Goal: Information Seeking & Learning: Learn about a topic

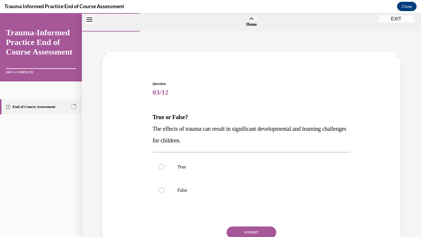
scroll to position [49, 0]
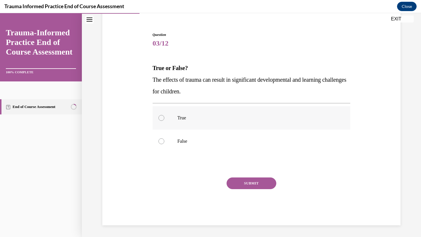
click at [164, 120] on label "True" at bounding box center [252, 117] width 198 height 23
click at [164, 120] on input "True" at bounding box center [161, 118] width 6 height 6
radio input "true"
click at [240, 183] on button "SUBMIT" at bounding box center [251, 184] width 50 height 12
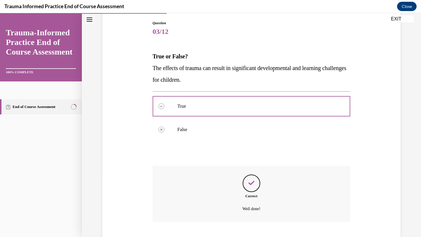
scroll to position [96, 0]
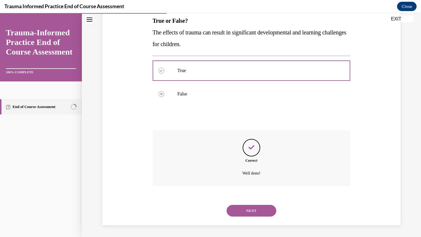
click at [247, 206] on button "NEXT" at bounding box center [251, 211] width 50 height 12
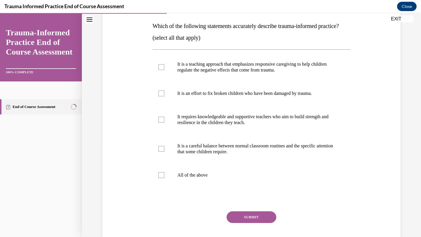
scroll to position [92, 0]
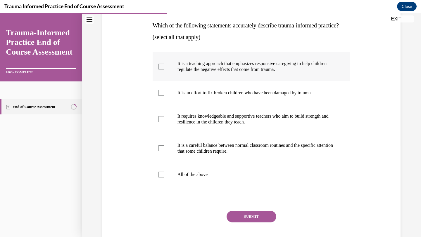
click at [159, 70] on div at bounding box center [161, 67] width 6 height 6
click at [159, 70] on input "It is a teaching approach that emphasizes responsive caregiving to help childre…" at bounding box center [161, 67] width 6 height 6
checkbox input "true"
click at [159, 134] on label "It requires knowledgeable and supportive teachers who aim to build strength and…" at bounding box center [252, 119] width 198 height 29
click at [159, 122] on input "It requires knowledgeable and supportive teachers who aim to build strength and…" at bounding box center [161, 119] width 6 height 6
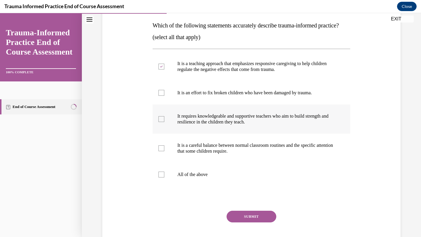
checkbox input "true"
click at [162, 151] on div at bounding box center [161, 149] width 6 height 6
click at [162, 151] on input "It is a careful balance between normal classroom routines and the specific atte…" at bounding box center [161, 149] width 6 height 6
checkbox input "true"
click at [256, 223] on button "SUBMIT" at bounding box center [251, 217] width 50 height 12
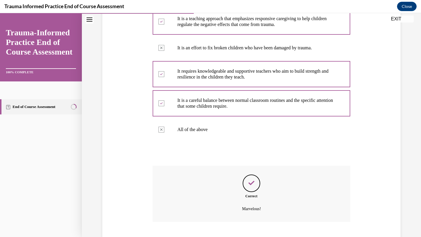
scroll to position [184, 0]
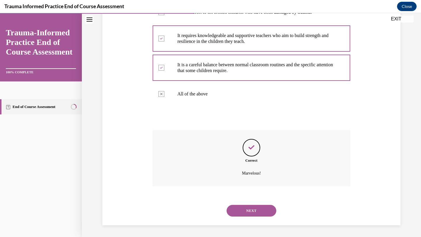
click at [248, 208] on button "NEXT" at bounding box center [251, 211] width 50 height 12
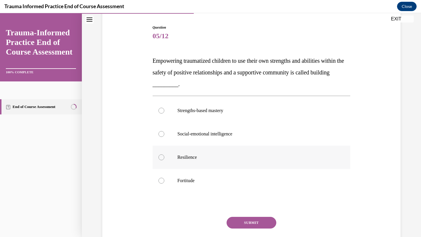
scroll to position [56, 0]
click at [161, 112] on div at bounding box center [161, 111] width 6 height 6
click at [161, 112] on input "Strengths-based mastery" at bounding box center [161, 111] width 6 height 6
radio input "true"
click at [244, 223] on button "SUBMIT" at bounding box center [251, 223] width 50 height 12
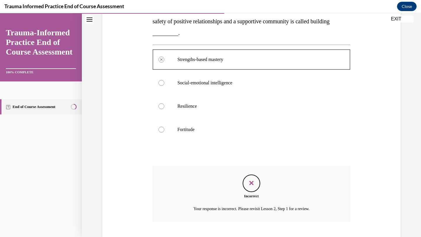
scroll to position [143, 0]
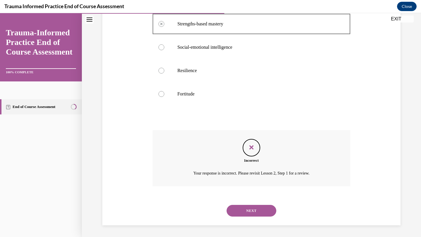
click at [246, 214] on button "NEXT" at bounding box center [251, 211] width 50 height 12
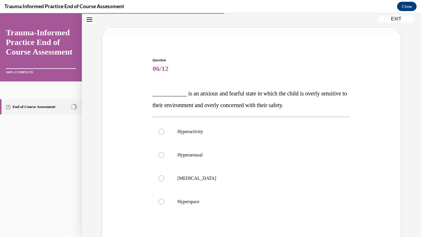
scroll to position [26, 0]
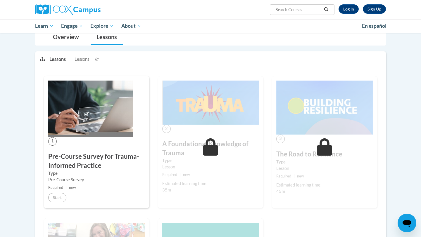
scroll to position [48, 0]
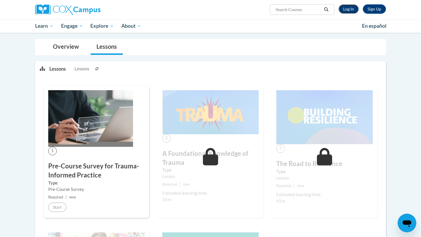
click at [346, 9] on link "Log In" at bounding box center [348, 8] width 20 height 9
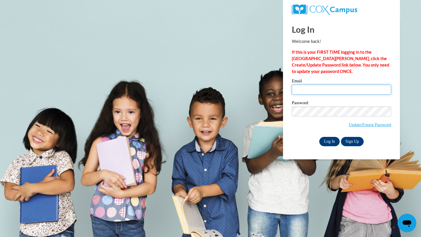
type input "coppola.catherine@oakwoodschools.org"
click at [327, 142] on input "Log In" at bounding box center [329, 141] width 20 height 9
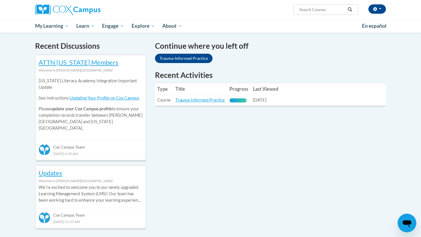
scroll to position [174, 0]
click at [186, 59] on link "Trauma-Informed Practice" at bounding box center [184, 57] width 58 height 9
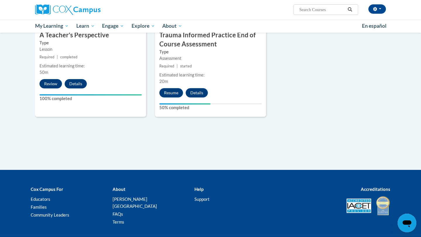
scroll to position [356, 0]
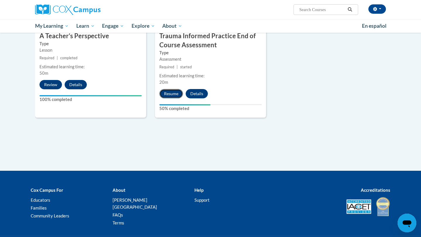
click at [175, 92] on button "Resume" at bounding box center [171, 93] width 24 height 9
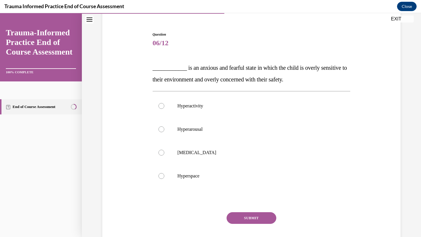
scroll to position [52, 0]
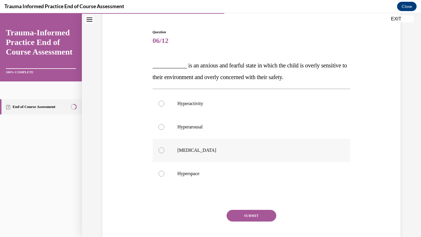
click at [160, 150] on div at bounding box center [161, 151] width 6 height 6
click at [160, 150] on input "[MEDICAL_DATA]" at bounding box center [161, 151] width 6 height 6
radio input "true"
click at [248, 215] on button "SUBMIT" at bounding box center [251, 216] width 50 height 12
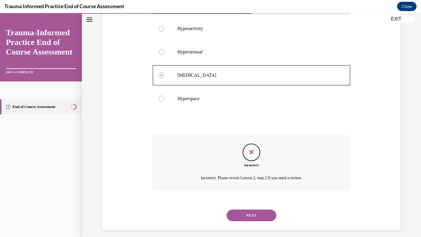
scroll to position [132, 0]
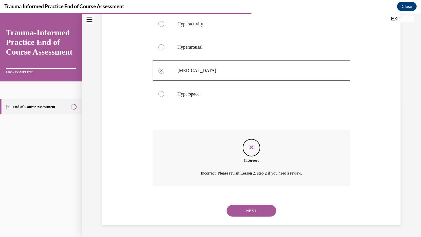
click at [248, 215] on button "NEXT" at bounding box center [251, 211] width 50 height 12
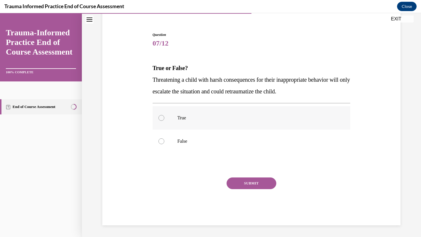
click at [162, 122] on label "True" at bounding box center [252, 117] width 198 height 23
click at [162, 121] on input "True" at bounding box center [161, 118] width 6 height 6
radio input "true"
click at [259, 183] on button "SUBMIT" at bounding box center [251, 184] width 50 height 12
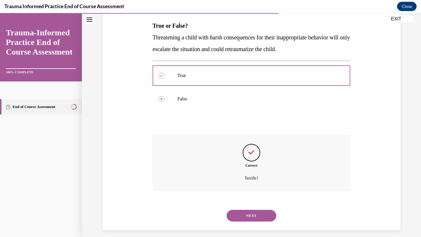
scroll to position [96, 0]
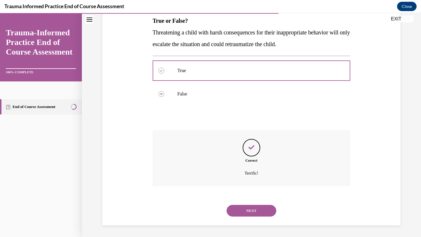
click at [253, 210] on button "NEXT" at bounding box center [251, 211] width 50 height 12
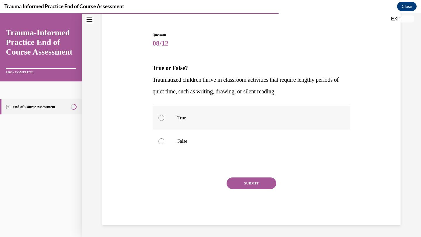
click at [162, 119] on div at bounding box center [161, 118] width 6 height 6
click at [162, 119] on input "True" at bounding box center [161, 118] width 6 height 6
radio input "true"
click at [160, 143] on div at bounding box center [161, 142] width 6 height 6
click at [160, 143] on input "False" at bounding box center [161, 142] width 6 height 6
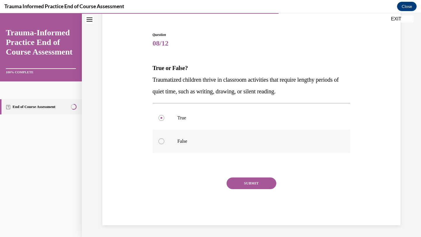
radio input "true"
click at [240, 183] on button "SUBMIT" at bounding box center [251, 184] width 50 height 12
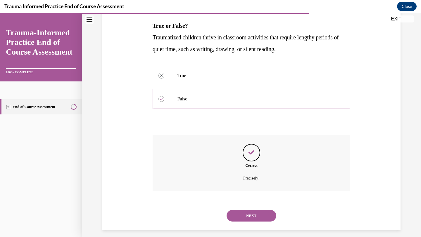
scroll to position [96, 0]
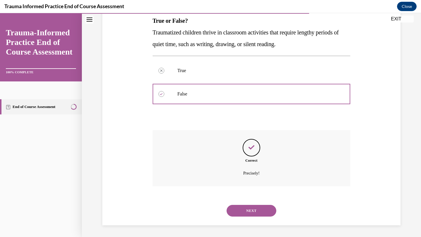
click at [249, 210] on button "NEXT" at bounding box center [251, 211] width 50 height 12
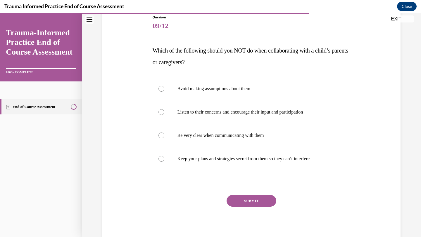
scroll to position [68, 0]
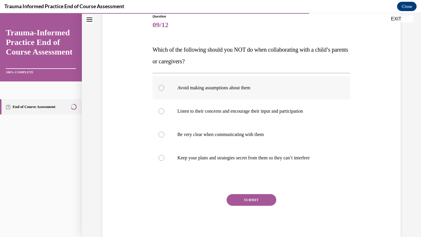
click at [159, 89] on div at bounding box center [161, 88] width 6 height 6
click at [159, 89] on input "Avoid making assumptions about them" at bounding box center [161, 88] width 6 height 6
radio input "true"
click at [249, 201] on button "SUBMIT" at bounding box center [251, 200] width 50 height 12
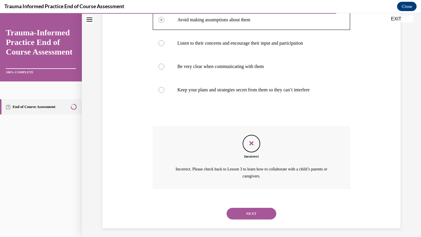
scroll to position [138, 0]
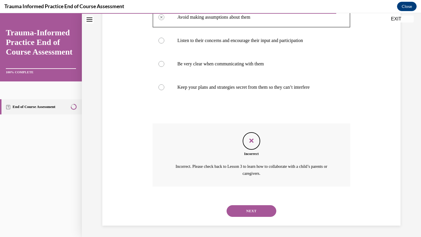
click at [250, 212] on button "NEXT" at bounding box center [251, 211] width 50 height 12
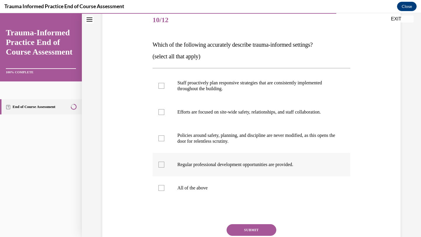
scroll to position [76, 0]
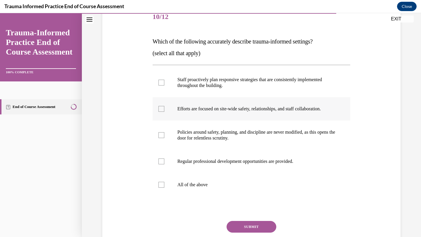
click at [158, 114] on label "Efforts are focused on site-wide safety, relationships, and staff collaboration." at bounding box center [252, 108] width 198 height 23
click at [158, 112] on input "Efforts are focused on site-wide safety, relationships, and staff collaboration." at bounding box center [161, 109] width 6 height 6
checkbox input "true"
click at [155, 133] on label "Policies around safety, planning, and discipline are never modified, as this op…" at bounding box center [252, 135] width 198 height 29
click at [158, 133] on input "Policies around safety, planning, and discipline are never modified, as this op…" at bounding box center [161, 135] width 6 height 6
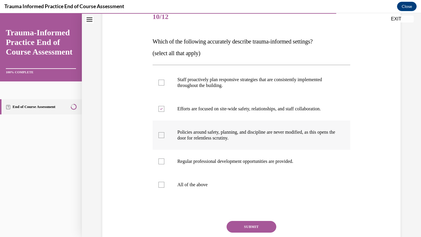
checkbox input "true"
click at [241, 225] on button "SUBMIT" at bounding box center [251, 227] width 50 height 12
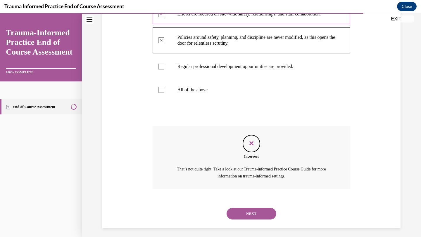
scroll to position [173, 0]
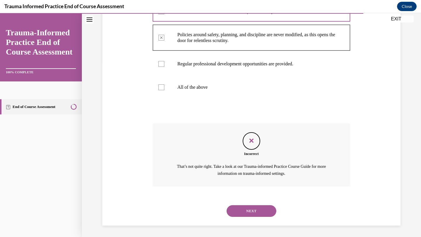
click at [247, 209] on button "NEXT" at bounding box center [251, 211] width 50 height 12
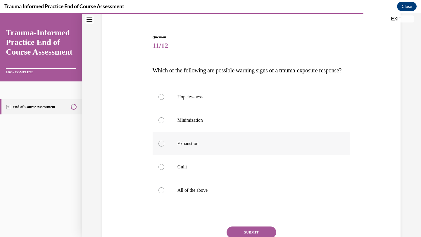
scroll to position [51, 0]
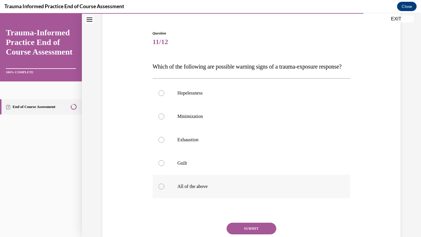
click at [161, 190] on div at bounding box center [161, 187] width 6 height 6
click at [161, 190] on input "All of the above" at bounding box center [161, 187] width 6 height 6
radio input "true"
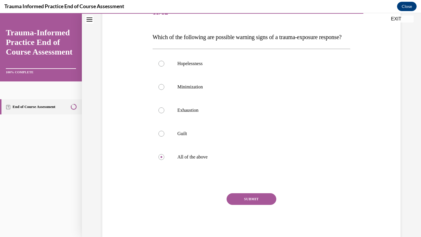
click at [245, 205] on button "SUBMIT" at bounding box center [251, 199] width 50 height 12
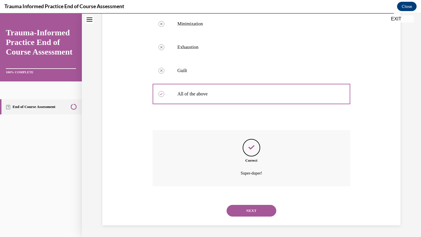
scroll to position [155, 0]
click at [245, 215] on button "NEXT" at bounding box center [251, 211] width 50 height 12
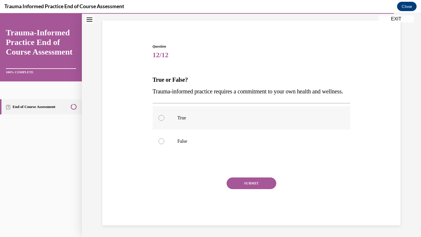
click at [160, 117] on div at bounding box center [161, 118] width 6 height 6
click at [160, 117] on input "True" at bounding box center [161, 118] width 6 height 6
radio input "true"
click at [237, 181] on button "SUBMIT" at bounding box center [251, 184] width 50 height 12
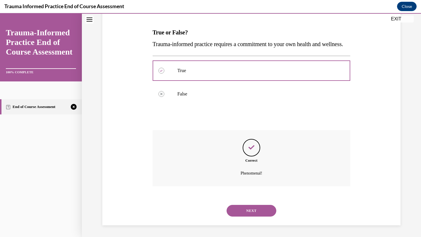
scroll to position [96, 0]
click at [247, 208] on button "NEXT" at bounding box center [251, 211] width 50 height 12
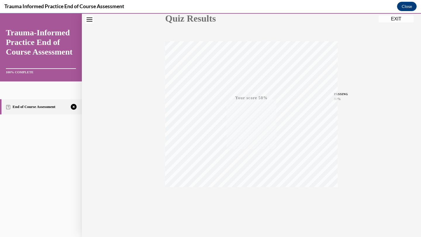
scroll to position [75, 0]
click at [253, 192] on span "TAKE AGAIN" at bounding box center [251, 193] width 21 height 3
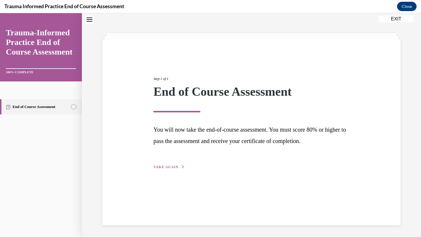
click at [160, 168] on span "TAKE AGAIN" at bounding box center [165, 167] width 25 height 4
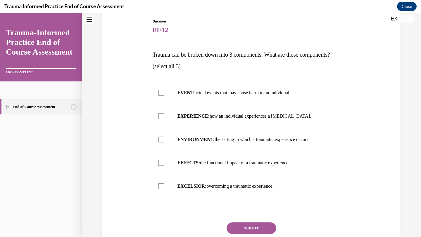
scroll to position [64, 0]
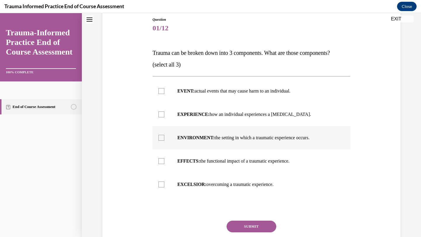
click at [162, 142] on label "ENVIRONMENT: the setting in which a traumatic experience occurs." at bounding box center [252, 137] width 198 height 23
click at [162, 141] on input "ENVIRONMENT: the setting in which a traumatic experience occurs." at bounding box center [161, 138] width 6 height 6
checkbox input "true"
click at [159, 90] on div at bounding box center [161, 91] width 6 height 6
click at [159, 90] on input "EVENT: actual events that may cause harm to an individual." at bounding box center [161, 91] width 6 height 6
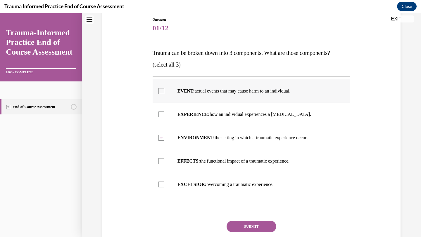
checkbox input "true"
click at [162, 162] on div at bounding box center [161, 161] width 6 height 6
click at [162, 162] on input "EFFECTS: the functional impact of a traumatic experience." at bounding box center [161, 161] width 6 height 6
checkbox input "true"
click at [249, 227] on button "SUBMIT" at bounding box center [251, 227] width 50 height 12
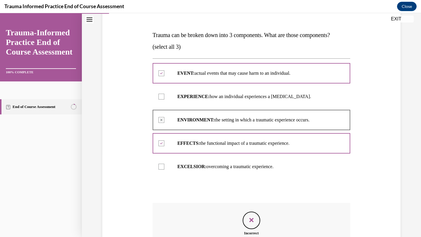
scroll to position [81, 0]
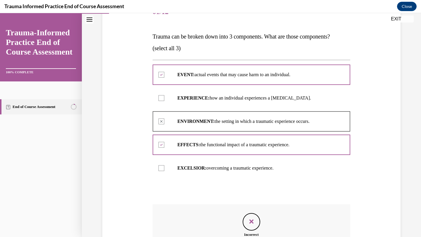
click at [395, 18] on button "EXIT" at bounding box center [395, 18] width 35 height 7
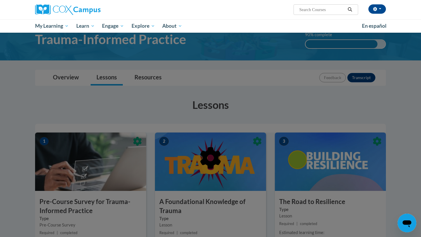
scroll to position [27, 0]
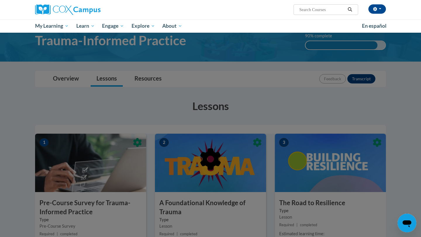
click at [362, 82] on div at bounding box center [210, 118] width 421 height 237
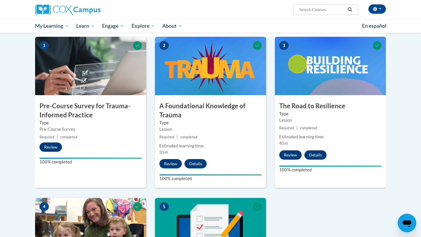
scroll to position [125, 0]
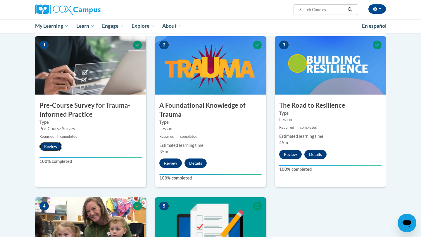
click at [45, 147] on button "Review" at bounding box center [50, 146] width 23 height 9
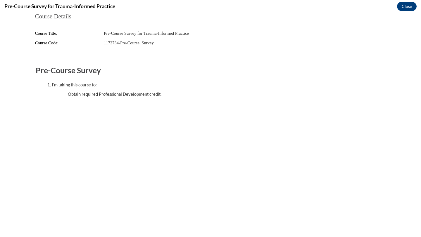
scroll to position [0, 0]
click at [408, 8] on button "Close" at bounding box center [407, 6] width 20 height 9
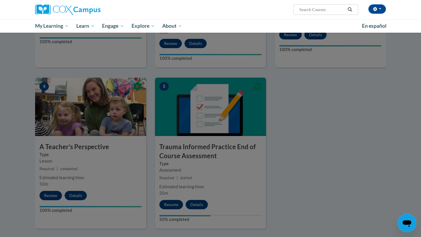
scroll to position [250, 0]
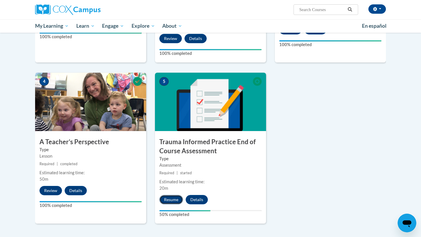
click at [170, 197] on button "Resume" at bounding box center [171, 199] width 24 height 9
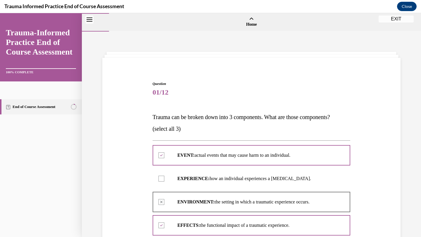
scroll to position [162, 0]
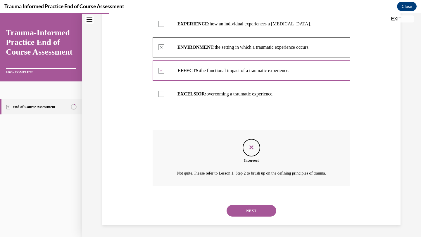
click at [238, 212] on button "NEXT" at bounding box center [251, 211] width 50 height 12
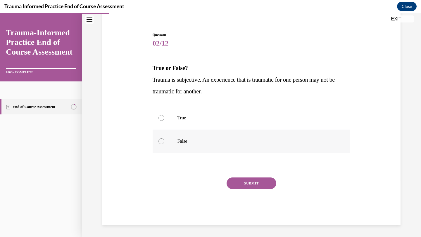
click at [162, 140] on div at bounding box center [161, 142] width 6 height 6
click at [162, 140] on input "False" at bounding box center [161, 142] width 6 height 6
radio input "true"
click at [245, 181] on button "SUBMIT" at bounding box center [251, 184] width 50 height 12
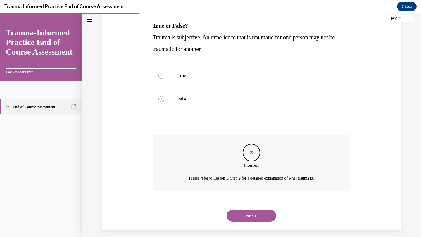
scroll to position [96, 0]
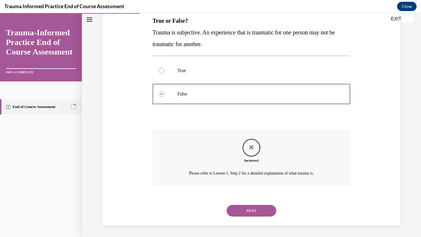
click at [249, 211] on button "NEXT" at bounding box center [251, 211] width 50 height 12
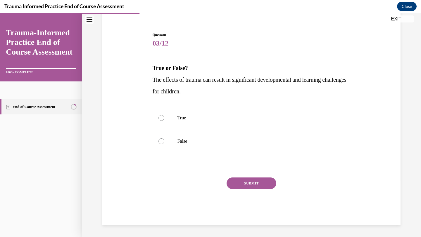
scroll to position [49, 0]
click at [160, 142] on div at bounding box center [161, 142] width 6 height 6
click at [160, 142] on input "False" at bounding box center [161, 142] width 6 height 6
radio input "true"
click at [237, 183] on button "SUBMIT" at bounding box center [251, 184] width 50 height 12
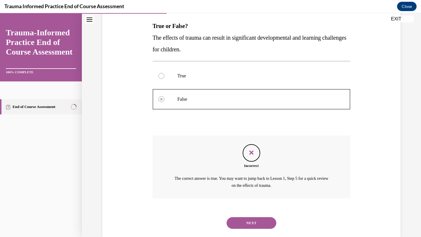
scroll to position [103, 0]
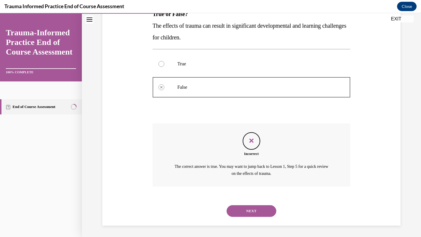
click at [248, 211] on button "NEXT" at bounding box center [251, 211] width 50 height 12
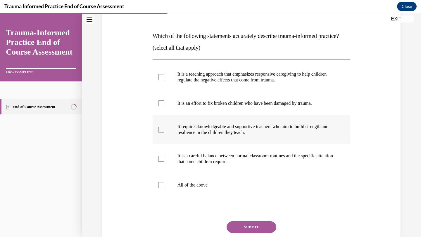
scroll to position [84, 0]
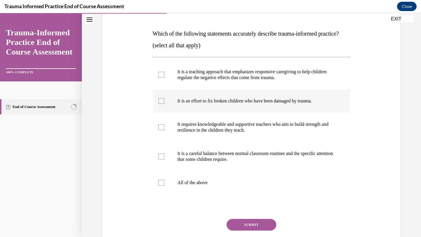
click at [159, 104] on div at bounding box center [161, 101] width 6 height 6
click at [159, 104] on input "It is an effort to fix broken children who have been damaged by trauma." at bounding box center [161, 101] width 6 height 6
checkbox input "true"
click at [158, 79] on label "It is a teaching approach that emphasizes responsive caregiving to help childre…" at bounding box center [252, 74] width 198 height 29
click at [158, 78] on input "It is a teaching approach that emphasizes responsive caregiving to help childre…" at bounding box center [161, 75] width 6 height 6
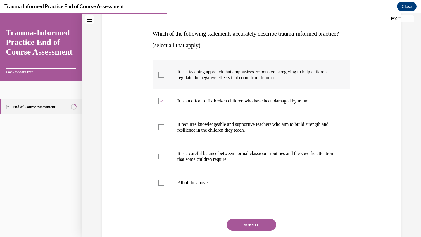
checkbox input "true"
click at [162, 161] on label "It is a careful balance between normal classroom routines and the specific atte…" at bounding box center [252, 156] width 198 height 29
click at [162, 160] on input "It is a careful balance between normal classroom routines and the specific atte…" at bounding box center [161, 157] width 6 height 6
checkbox input "true"
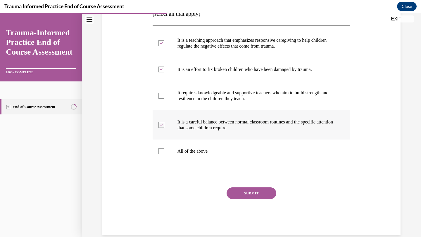
scroll to position [115, 0]
click at [242, 199] on button "SUBMIT" at bounding box center [251, 193] width 50 height 12
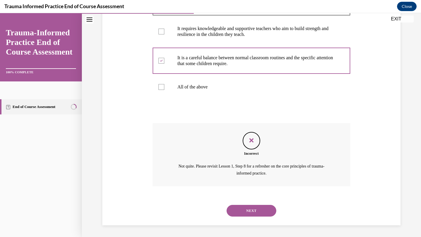
scroll to position [191, 0]
click at [251, 210] on button "NEXT" at bounding box center [251, 211] width 50 height 12
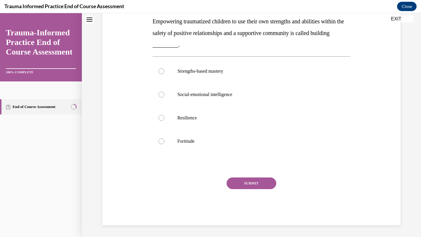
scroll to position [0, 0]
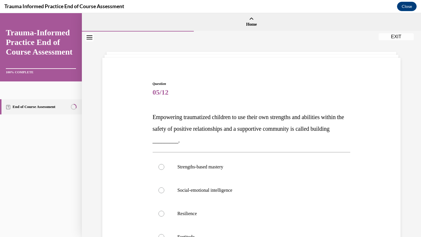
click at [396, 35] on button "EXIT" at bounding box center [395, 36] width 35 height 7
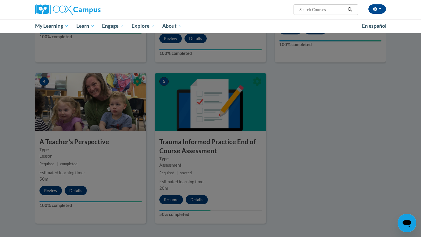
click at [196, 201] on div at bounding box center [210, 118] width 421 height 237
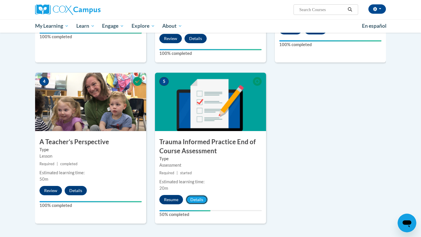
click at [196, 201] on button "Details" at bounding box center [197, 199] width 22 height 9
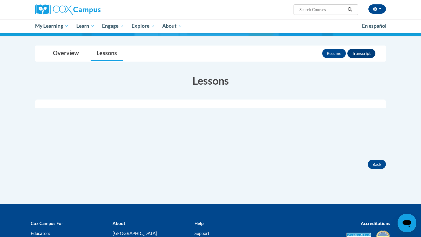
scroll to position [56, 0]
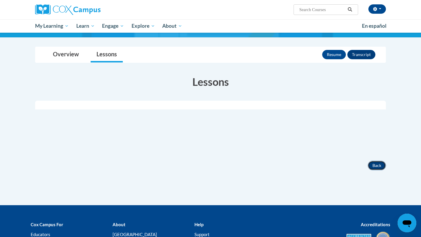
click at [377, 166] on button "Back" at bounding box center [377, 165] width 18 height 9
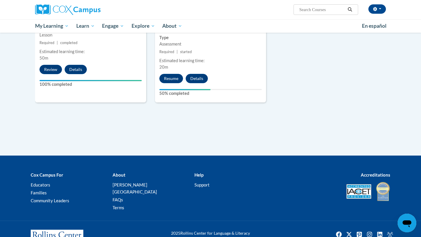
scroll to position [386, 0]
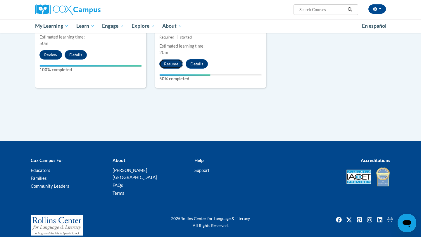
click at [171, 66] on button "Resume" at bounding box center [171, 63] width 24 height 9
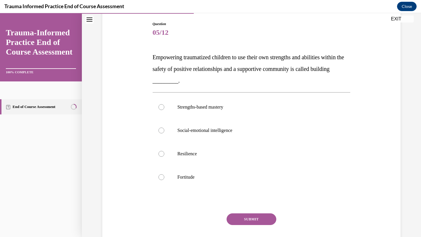
scroll to position [62, 0]
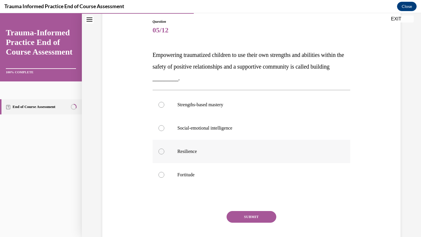
click at [159, 150] on div at bounding box center [161, 152] width 6 height 6
click at [159, 150] on input "Resilience" at bounding box center [161, 152] width 6 height 6
radio input "true"
click at [161, 177] on div at bounding box center [161, 175] width 6 height 6
click at [161, 177] on input "Fortitude" at bounding box center [161, 175] width 6 height 6
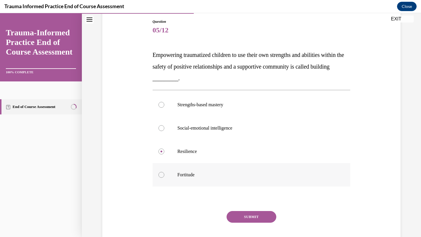
radio input "true"
click at [250, 218] on button "SUBMIT" at bounding box center [251, 217] width 50 height 12
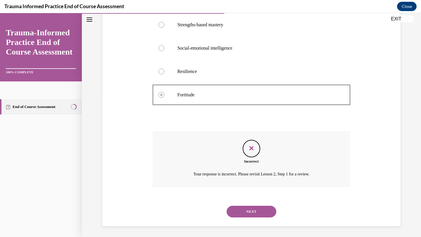
scroll to position [143, 0]
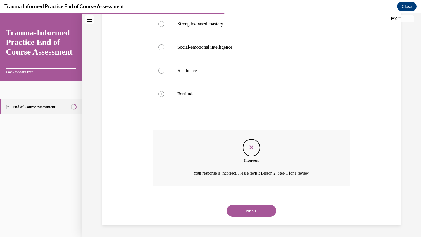
click at [247, 214] on button "NEXT" at bounding box center [251, 211] width 50 height 12
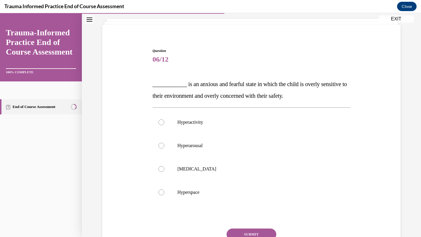
scroll to position [35, 0]
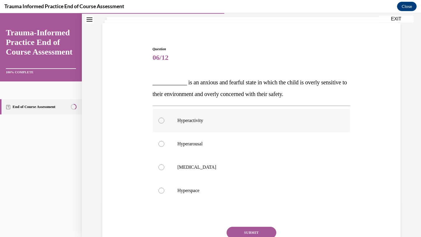
click at [161, 124] on label "Hyperactivity" at bounding box center [252, 120] width 198 height 23
click at [161, 124] on input "Hyperactivity" at bounding box center [161, 121] width 6 height 6
radio input "true"
click at [254, 229] on button "SUBMIT" at bounding box center [251, 233] width 50 height 12
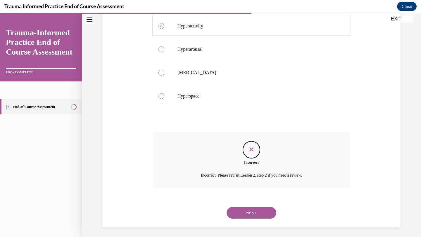
scroll to position [132, 0]
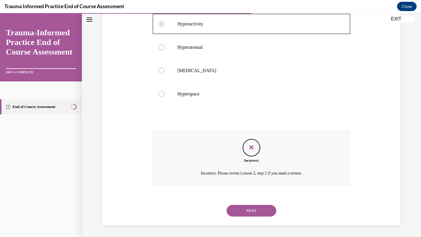
click at [252, 229] on div "Question 06/12 ____________ is an anxious and fearful state in which the child …" at bounding box center [251, 68] width 339 height 337
click at [247, 209] on button "NEXT" at bounding box center [251, 211] width 50 height 12
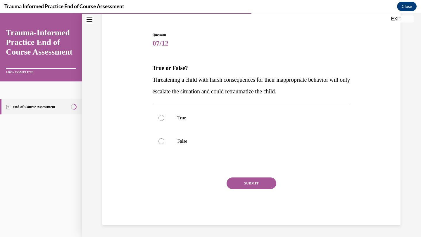
scroll to position [49, 0]
click at [162, 113] on label "True" at bounding box center [252, 117] width 198 height 23
click at [162, 115] on input "True" at bounding box center [161, 118] width 6 height 6
radio input "true"
click at [237, 181] on button "SUBMIT" at bounding box center [251, 184] width 50 height 12
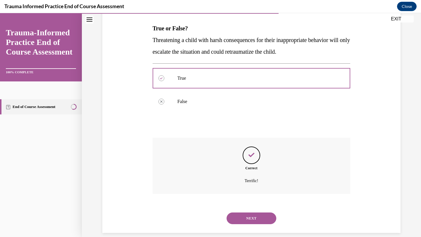
scroll to position [96, 0]
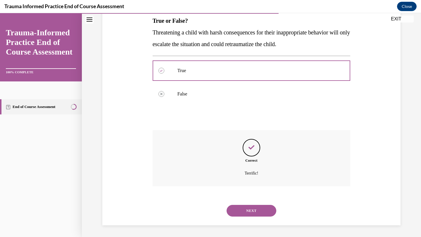
click at [248, 210] on button "NEXT" at bounding box center [251, 211] width 50 height 12
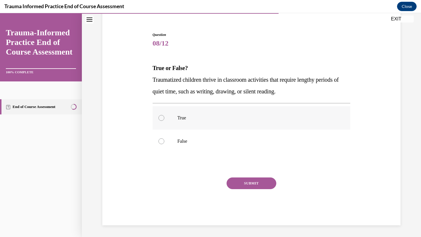
click at [161, 108] on label "True" at bounding box center [252, 117] width 198 height 23
click at [161, 115] on input "True" at bounding box center [161, 118] width 6 height 6
radio input "true"
click at [249, 183] on button "SUBMIT" at bounding box center [251, 184] width 50 height 12
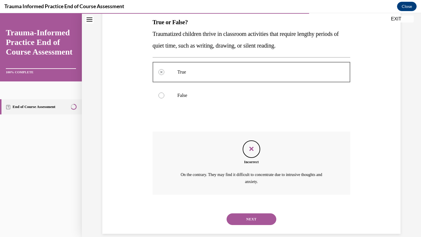
scroll to position [103, 0]
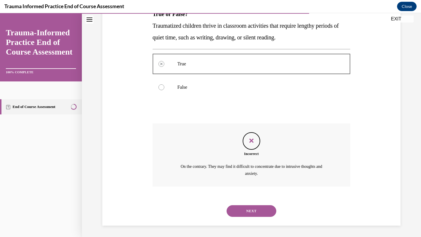
click at [251, 208] on button "NEXT" at bounding box center [251, 211] width 50 height 12
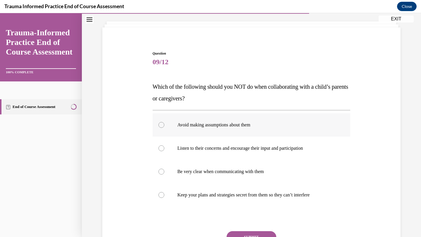
scroll to position [46, 0]
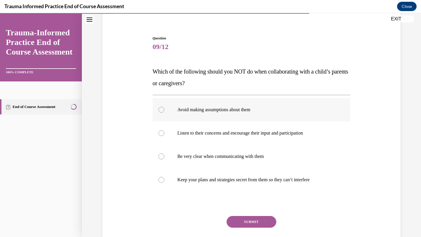
click at [159, 113] on label "Avoid making assumptions about them" at bounding box center [252, 109] width 198 height 23
click at [159, 113] on input "Avoid making assumptions about them" at bounding box center [161, 110] width 6 height 6
radio input "true"
click at [252, 220] on button "SUBMIT" at bounding box center [251, 222] width 50 height 12
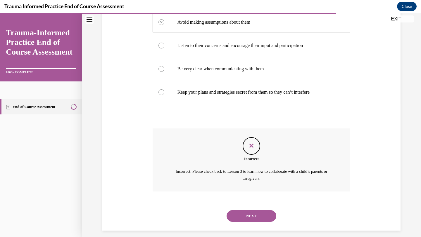
scroll to position [138, 0]
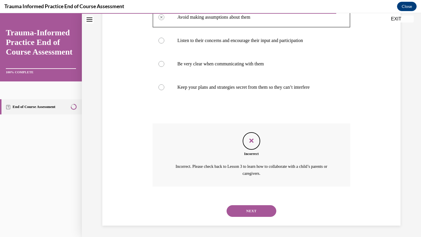
click at [250, 212] on button "NEXT" at bounding box center [251, 211] width 50 height 12
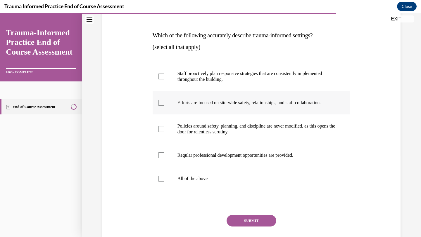
scroll to position [87, 0]
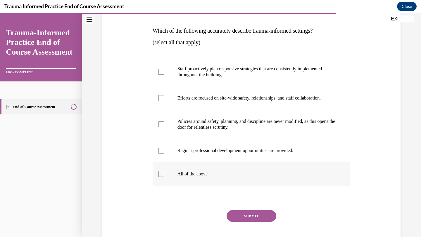
click at [158, 172] on div at bounding box center [161, 174] width 6 height 6
click at [158, 172] on input "All of the above" at bounding box center [161, 174] width 6 height 6
checkbox input "true"
click at [255, 215] on button "SUBMIT" at bounding box center [251, 216] width 50 height 12
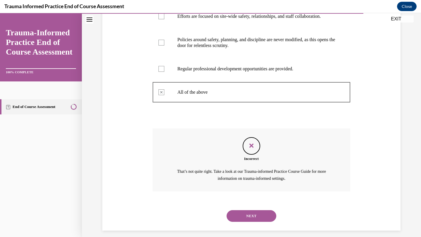
scroll to position [173, 0]
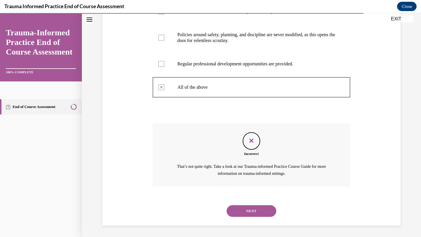
click at [254, 212] on button "NEXT" at bounding box center [251, 211] width 50 height 12
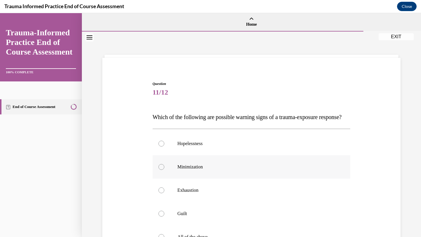
click at [174, 179] on label "Minimization" at bounding box center [252, 166] width 198 height 23
click at [164, 170] on input "Minimization" at bounding box center [161, 167] width 6 height 6
radio input "true"
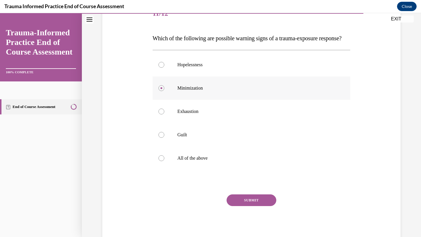
scroll to position [81, 0]
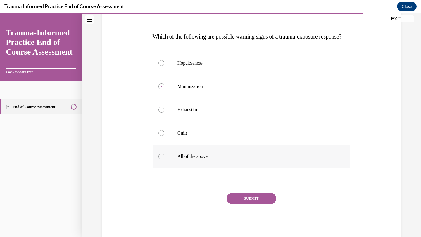
click at [164, 168] on label "All of the above" at bounding box center [252, 156] width 198 height 23
click at [164, 160] on input "All of the above" at bounding box center [161, 157] width 6 height 6
radio input "true"
click at [243, 205] on button "SUBMIT" at bounding box center [251, 199] width 50 height 12
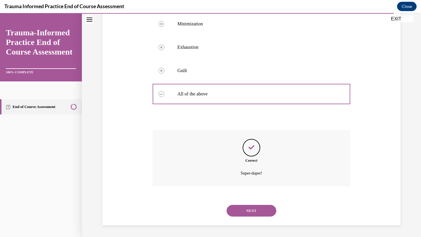
scroll to position [155, 0]
click at [245, 210] on button "NEXT" at bounding box center [251, 211] width 50 height 12
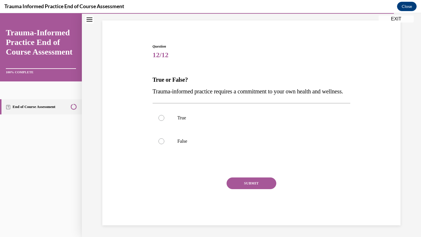
scroll to position [49, 0]
click at [161, 124] on label "True" at bounding box center [252, 117] width 198 height 23
click at [161, 121] on input "True" at bounding box center [161, 118] width 6 height 6
radio input "true"
click at [257, 184] on button "SUBMIT" at bounding box center [251, 184] width 50 height 12
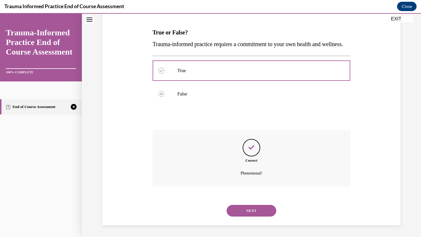
scroll to position [96, 0]
click at [258, 208] on button "NEXT" at bounding box center [251, 211] width 50 height 12
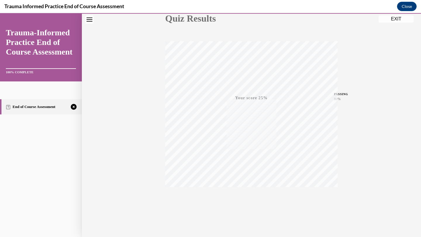
scroll to position [75, 0]
click at [255, 193] on span "TAKE AGAIN" at bounding box center [251, 193] width 21 height 3
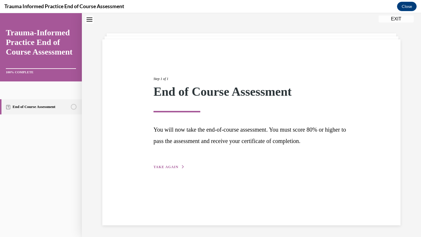
scroll to position [18, 0]
click at [162, 167] on span "TAKE AGAIN" at bounding box center [165, 167] width 25 height 4
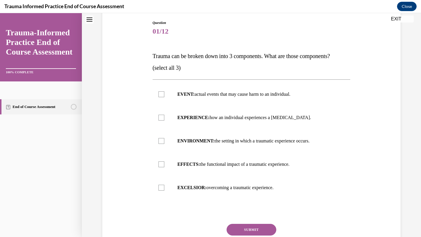
scroll to position [64, 0]
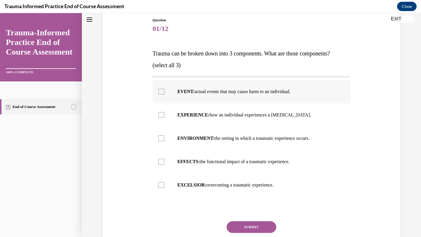
click at [162, 90] on div at bounding box center [161, 92] width 6 height 6
click at [162, 90] on input "EVENT: actual events that may cause harm to an individual." at bounding box center [161, 92] width 6 height 6
checkbox input "true"
click at [160, 116] on div at bounding box center [161, 115] width 6 height 6
click at [160, 116] on input "EXPERIENCE: how an individual experiences a stressor." at bounding box center [161, 115] width 6 height 6
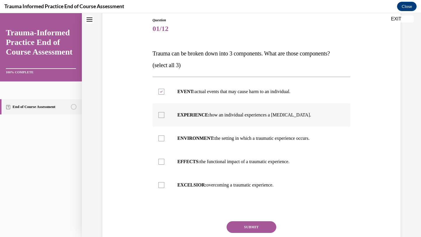
checkbox input "true"
click at [162, 165] on label "EFFECTS: the functional impact of a traumatic experience." at bounding box center [252, 161] width 198 height 23
click at [162, 165] on input "EFFECTS: the functional impact of a traumatic experience." at bounding box center [161, 162] width 6 height 6
checkbox input "true"
click at [247, 227] on button "SUBMIT" at bounding box center [251, 228] width 50 height 12
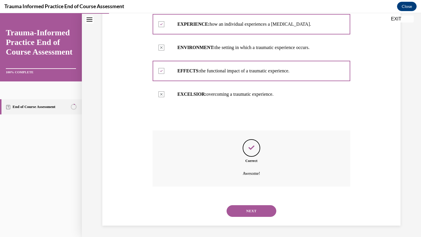
scroll to position [155, 0]
click at [246, 214] on button "NEXT" at bounding box center [251, 211] width 50 height 12
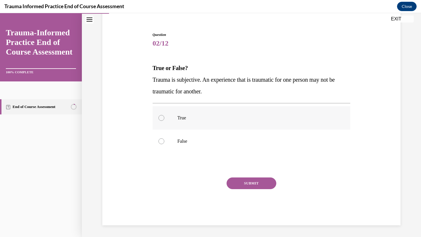
click at [163, 116] on label "True" at bounding box center [252, 117] width 198 height 23
click at [163, 116] on input "True" at bounding box center [161, 118] width 6 height 6
radio input "true"
click at [244, 181] on button "SUBMIT" at bounding box center [251, 184] width 50 height 12
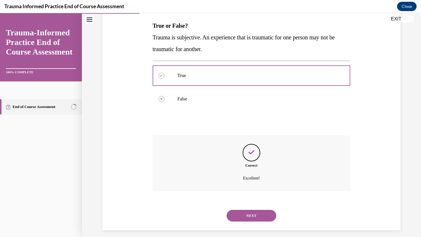
scroll to position [96, 0]
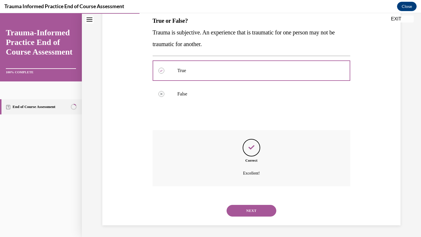
click at [248, 209] on button "NEXT" at bounding box center [251, 211] width 50 height 12
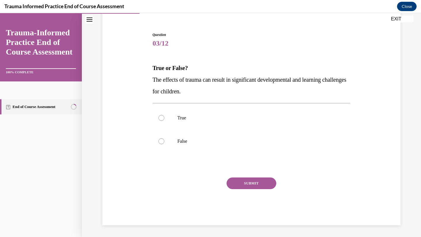
scroll to position [49, 0]
click at [160, 119] on div at bounding box center [161, 118] width 6 height 6
click at [160, 119] on input "True" at bounding box center [161, 118] width 6 height 6
radio input "true"
click at [248, 182] on button "SUBMIT" at bounding box center [251, 184] width 50 height 12
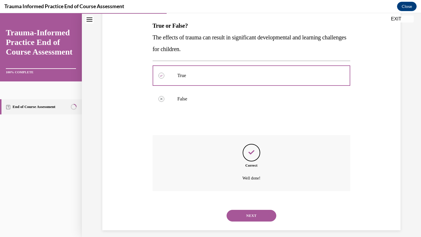
scroll to position [96, 0]
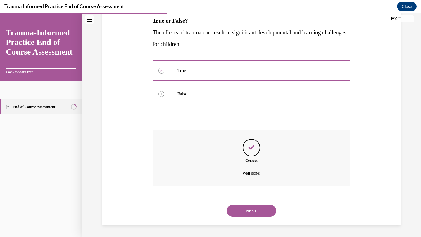
click at [252, 210] on button "NEXT" at bounding box center [251, 211] width 50 height 12
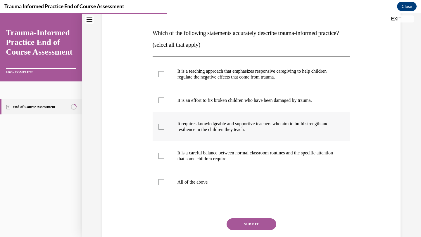
scroll to position [85, 0]
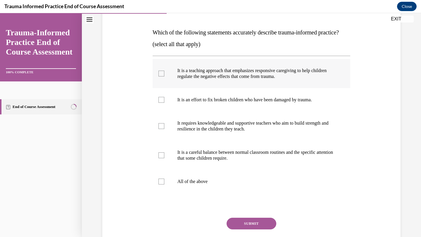
click at [163, 77] on div at bounding box center [161, 74] width 6 height 6
click at [163, 77] on input "It is a teaching approach that emphasizes responsive caregiving to help childre…" at bounding box center [161, 74] width 6 height 6
checkbox input "true"
click at [162, 131] on label "It requires knowledgeable and supportive teachers who aim to build strength and…" at bounding box center [252, 126] width 198 height 29
click at [162, 129] on input "It requires knowledgeable and supportive teachers who aim to build strength and…" at bounding box center [161, 126] width 6 height 6
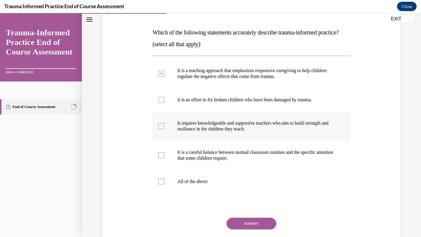
checkbox input "true"
click at [163, 158] on div at bounding box center [161, 156] width 6 height 6
click at [163, 158] on input "It is a careful balance between normal classroom routines and the specific atte…" at bounding box center [161, 156] width 6 height 6
checkbox input "true"
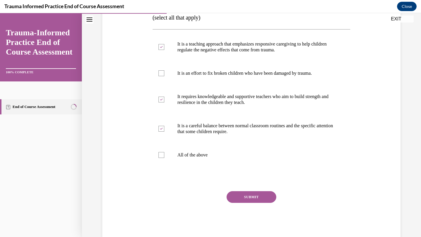
scroll to position [114, 0]
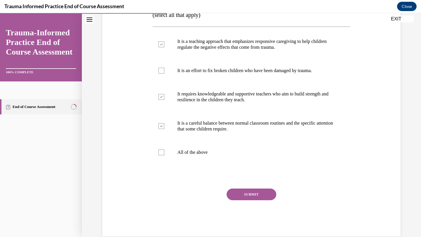
click at [254, 200] on button "SUBMIT" at bounding box center [251, 195] width 50 height 12
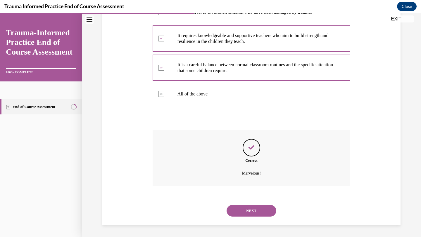
scroll to position [184, 0]
click at [256, 212] on button "NEXT" at bounding box center [251, 211] width 50 height 12
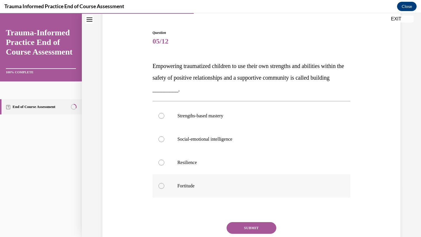
scroll to position [51, 0]
click at [165, 159] on label "Resilience" at bounding box center [252, 162] width 198 height 23
click at [164, 160] on input "Resilience" at bounding box center [161, 163] width 6 height 6
radio input "true"
click at [256, 228] on button "SUBMIT" at bounding box center [251, 228] width 50 height 12
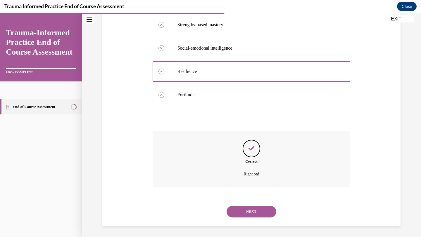
scroll to position [143, 0]
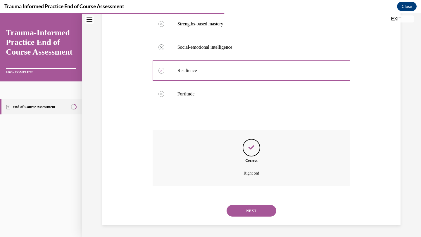
click at [252, 209] on button "NEXT" at bounding box center [251, 211] width 50 height 12
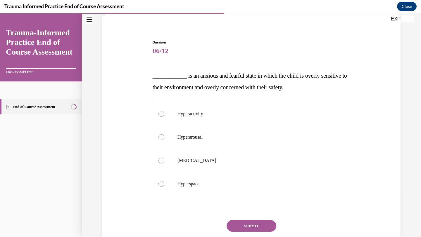
scroll to position [42, 0]
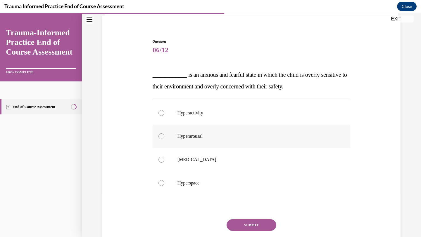
click at [161, 136] on div at bounding box center [161, 137] width 6 height 6
click at [161, 136] on input "Hyperarousal" at bounding box center [161, 137] width 6 height 6
radio input "true"
click at [255, 224] on button "SUBMIT" at bounding box center [251, 225] width 50 height 12
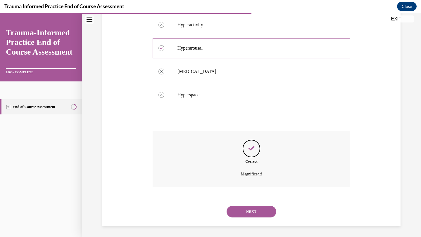
scroll to position [132, 0]
click at [252, 206] on button "NEXT" at bounding box center [251, 211] width 50 height 12
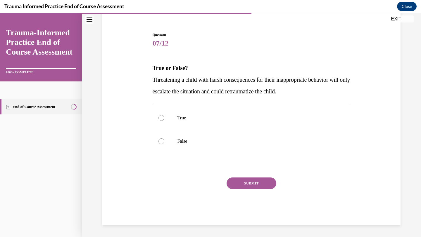
scroll to position [49, 0]
click at [160, 117] on div at bounding box center [161, 118] width 6 height 6
click at [160, 117] on input "True" at bounding box center [161, 118] width 6 height 6
radio input "true"
click at [252, 185] on button "SUBMIT" at bounding box center [251, 184] width 50 height 12
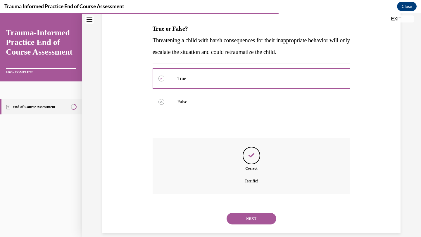
scroll to position [96, 0]
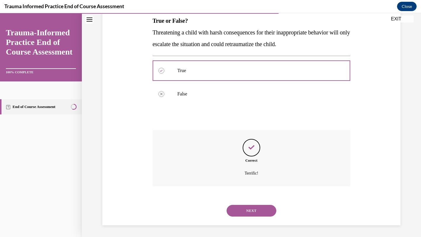
click at [256, 211] on button "NEXT" at bounding box center [251, 211] width 50 height 12
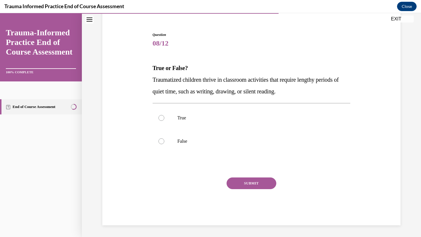
scroll to position [49, 0]
click at [161, 118] on div at bounding box center [161, 118] width 6 height 6
click at [161, 118] on input "True" at bounding box center [161, 118] width 6 height 6
radio input "true"
click at [245, 182] on button "SUBMIT" at bounding box center [251, 184] width 50 height 12
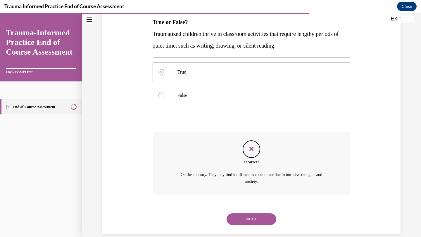
scroll to position [103, 0]
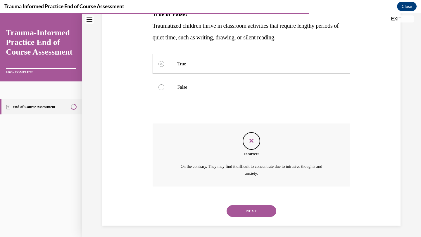
click at [253, 207] on button "NEXT" at bounding box center [251, 211] width 50 height 12
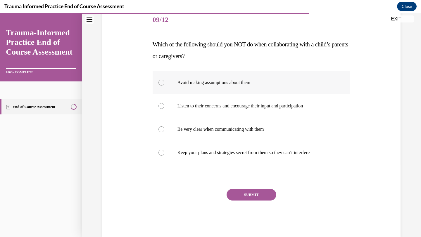
scroll to position [73, 0]
click at [160, 84] on div at bounding box center [161, 82] width 6 height 6
click at [160, 84] on input "Avoid making assumptions about them" at bounding box center [161, 82] width 6 height 6
radio input "true"
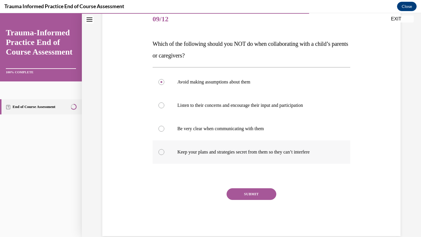
click at [160, 152] on div at bounding box center [161, 152] width 6 height 6
click at [160, 152] on input "Keep your plans and strategies secret from them so they can’t interfere" at bounding box center [161, 152] width 6 height 6
radio input "true"
click at [158, 82] on div at bounding box center [161, 82] width 6 height 6
click at [158, 82] on input "Avoid making assumptions about them" at bounding box center [161, 82] width 6 height 6
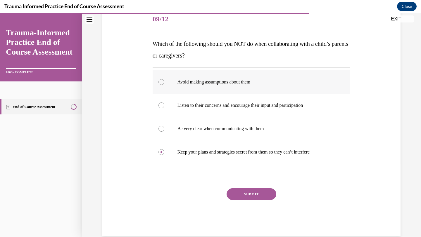
radio input "true"
click at [243, 194] on button "SUBMIT" at bounding box center [251, 194] width 50 height 12
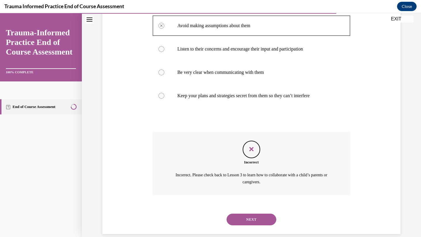
scroll to position [138, 0]
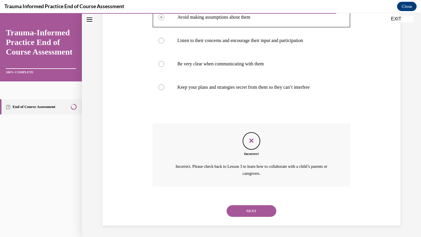
click at [244, 210] on button "NEXT" at bounding box center [251, 211] width 50 height 12
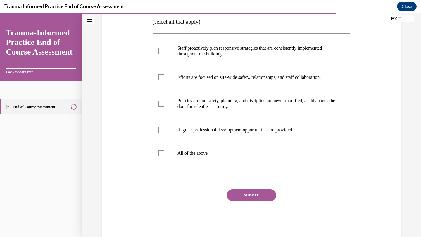
scroll to position [111, 0]
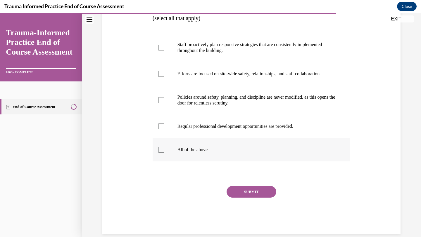
click at [154, 153] on label "All of the above" at bounding box center [252, 149] width 198 height 23
click at [158, 153] on input "All of the above" at bounding box center [161, 150] width 6 height 6
checkbox input "true"
click at [244, 192] on button "SUBMIT" at bounding box center [251, 192] width 50 height 12
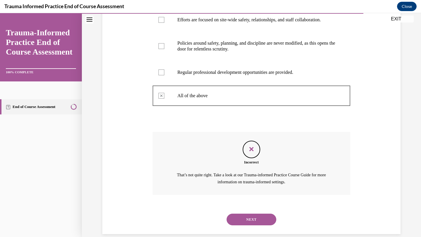
scroll to position [173, 0]
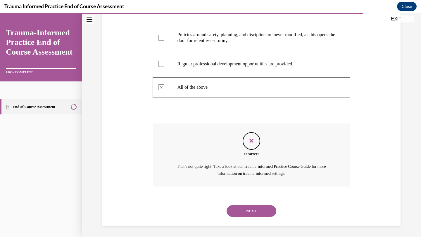
click at [244, 211] on button "NEXT" at bounding box center [251, 211] width 50 height 12
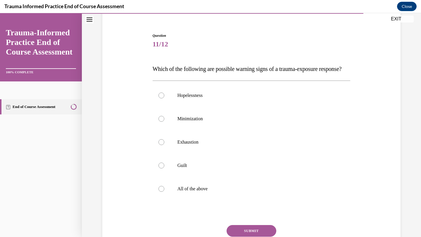
scroll to position [51, 0]
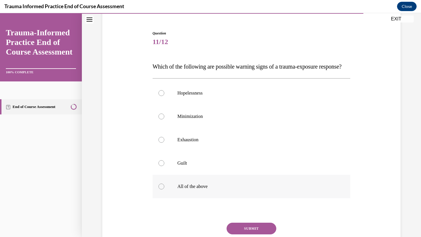
click at [159, 190] on div at bounding box center [161, 187] width 6 height 6
click at [159, 190] on input "All of the above" at bounding box center [161, 187] width 6 height 6
radio input "true"
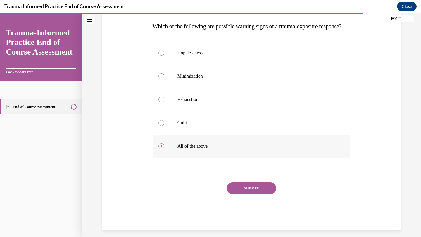
scroll to position [97, 0]
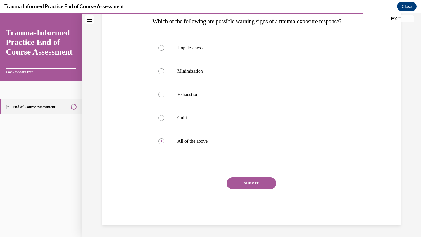
click at [243, 189] on button "SUBMIT" at bounding box center [251, 184] width 50 height 12
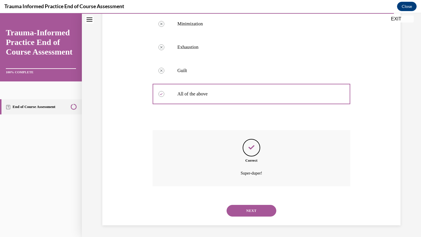
scroll to position [155, 0]
click at [246, 207] on button "NEXT" at bounding box center [251, 211] width 50 height 12
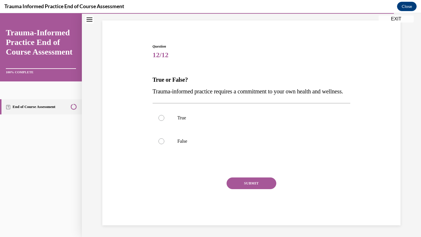
scroll to position [49, 0]
click at [161, 120] on div at bounding box center [161, 118] width 6 height 6
click at [161, 120] on input "True" at bounding box center [161, 118] width 6 height 6
radio input "true"
click at [241, 183] on button "SUBMIT" at bounding box center [251, 184] width 50 height 12
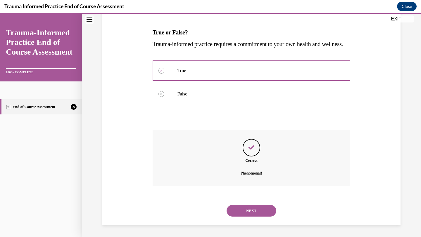
scroll to position [96, 0]
click at [250, 211] on button "NEXT" at bounding box center [251, 211] width 50 height 12
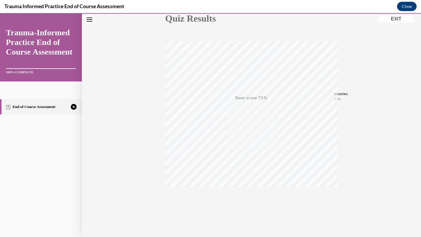
scroll to position [75, 0]
click at [251, 192] on span "TAKE AGAIN" at bounding box center [251, 193] width 21 height 3
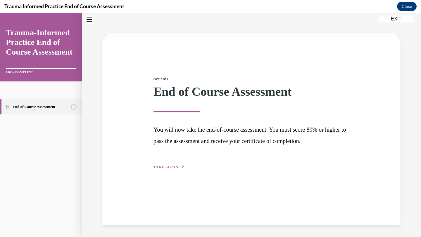
click at [161, 166] on span "TAKE AGAIN" at bounding box center [165, 167] width 25 height 4
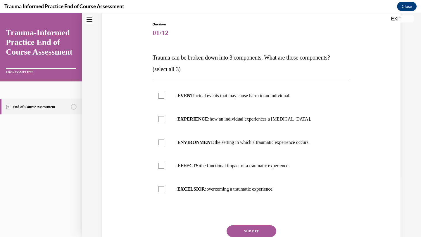
scroll to position [64, 0]
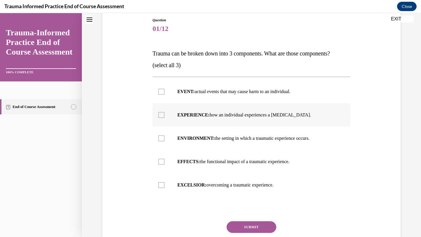
click at [159, 115] on div at bounding box center [161, 115] width 6 height 6
click at [159, 115] on input "EXPERIENCE: how an individual experiences a stressor." at bounding box center [161, 115] width 6 height 6
checkbox input "true"
click at [160, 93] on div at bounding box center [161, 92] width 6 height 6
click at [160, 93] on input "EVENT: actual events that may cause harm to an individual." at bounding box center [161, 92] width 6 height 6
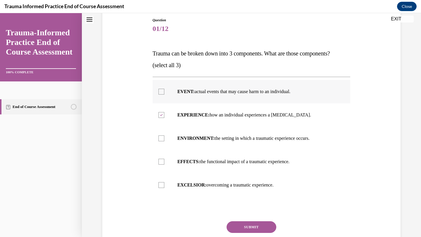
checkbox input "true"
click at [162, 162] on div at bounding box center [161, 162] width 6 height 6
click at [162, 162] on input "EFFECTS: the functional impact of a traumatic experience." at bounding box center [161, 162] width 6 height 6
checkbox input "true"
click at [261, 226] on button "SUBMIT" at bounding box center [251, 228] width 50 height 12
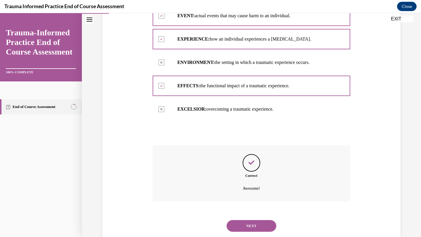
scroll to position [155, 0]
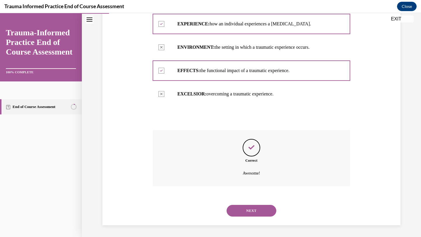
click at [256, 212] on button "NEXT" at bounding box center [251, 211] width 50 height 12
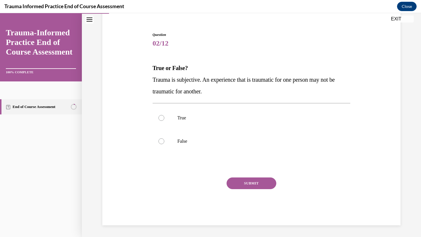
scroll to position [49, 0]
click at [161, 140] on div at bounding box center [161, 142] width 6 height 6
click at [161, 140] on input "False" at bounding box center [161, 142] width 6 height 6
radio input "true"
click at [241, 182] on button "SUBMIT" at bounding box center [251, 184] width 50 height 12
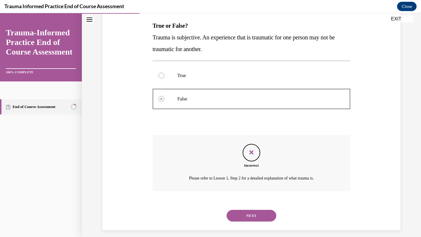
scroll to position [96, 0]
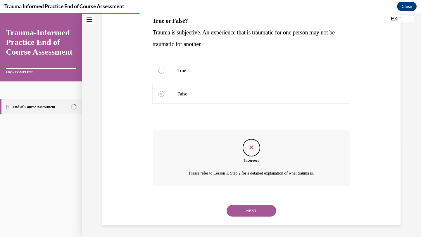
click at [248, 209] on button "NEXT" at bounding box center [251, 211] width 50 height 12
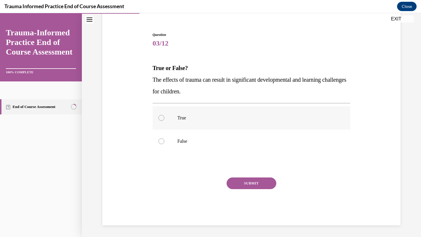
click at [158, 116] on label "True" at bounding box center [252, 117] width 198 height 23
click at [158, 116] on input "True" at bounding box center [161, 118] width 6 height 6
radio input "true"
click at [250, 183] on button "SUBMIT" at bounding box center [251, 184] width 50 height 12
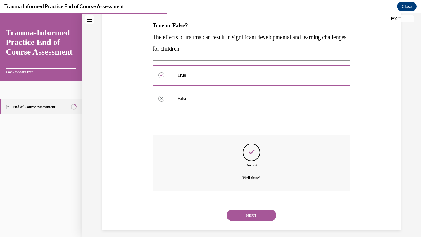
scroll to position [96, 0]
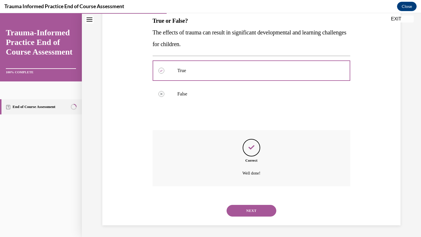
click at [258, 210] on button "NEXT" at bounding box center [251, 211] width 50 height 12
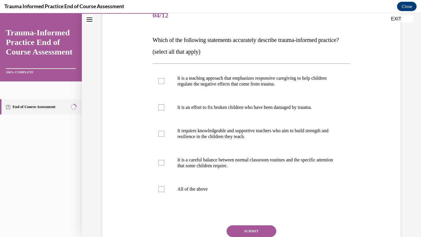
scroll to position [80, 0]
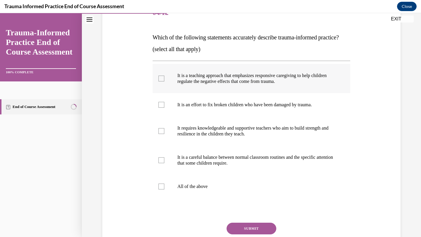
click at [160, 82] on div at bounding box center [161, 79] width 6 height 6
click at [160, 82] on input "It is a teaching approach that emphasizes responsive caregiving to help childre…" at bounding box center [161, 79] width 6 height 6
checkbox input "true"
click at [162, 134] on div at bounding box center [161, 131] width 6 height 6
click at [162, 134] on input "It requires knowledgeable and supportive teachers who aim to build strength and…" at bounding box center [161, 131] width 6 height 6
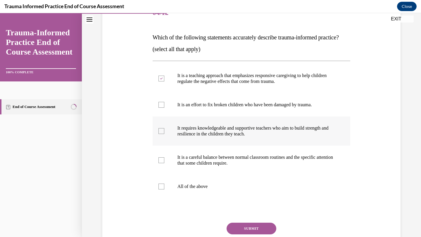
checkbox input "true"
click at [163, 163] on div at bounding box center [161, 161] width 6 height 6
click at [163, 163] on input "It is a careful balance between normal classroom routines and the specific atte…" at bounding box center [161, 161] width 6 height 6
checkbox input "true"
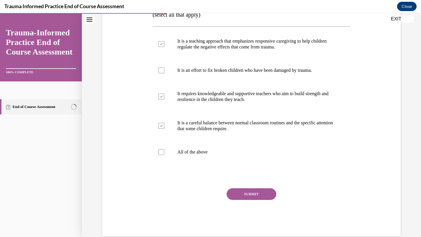
click at [269, 200] on button "SUBMIT" at bounding box center [251, 194] width 50 height 12
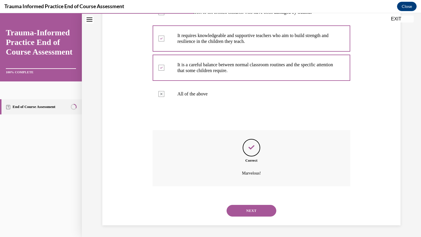
scroll to position [184, 0]
click at [261, 211] on button "NEXT" at bounding box center [251, 211] width 50 height 12
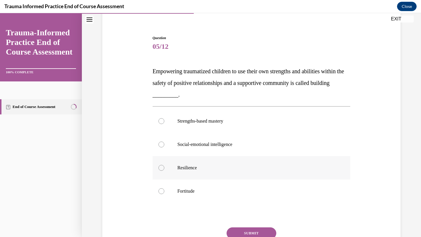
scroll to position [53, 0]
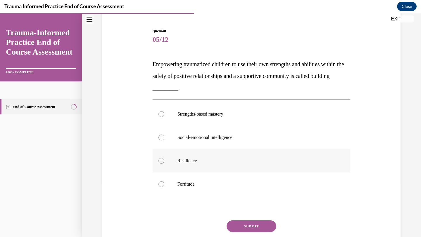
click at [160, 161] on div at bounding box center [161, 161] width 6 height 6
click at [160, 161] on input "Resilience" at bounding box center [161, 161] width 6 height 6
radio input "true"
click at [251, 225] on button "SUBMIT" at bounding box center [251, 227] width 50 height 12
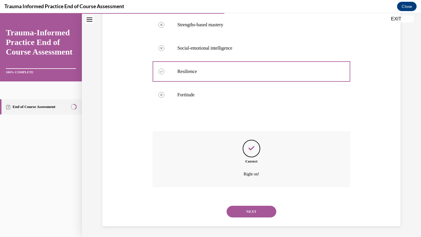
scroll to position [143, 0]
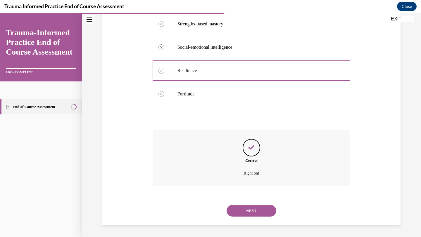
click at [251, 210] on button "NEXT" at bounding box center [251, 211] width 50 height 12
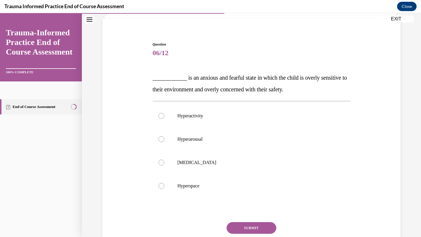
scroll to position [41, 0]
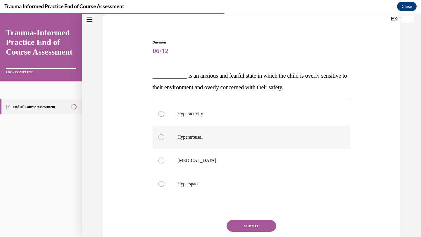
click at [161, 139] on div at bounding box center [161, 137] width 6 height 6
click at [161, 139] on input "Hyperarousal" at bounding box center [161, 137] width 6 height 6
radio input "true"
click at [256, 222] on button "SUBMIT" at bounding box center [251, 226] width 50 height 12
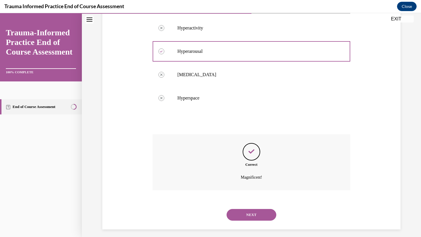
scroll to position [132, 0]
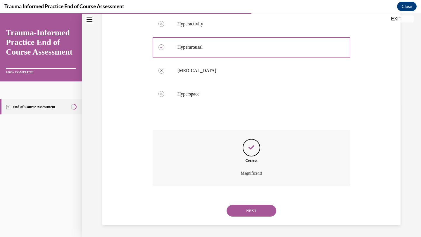
click at [254, 213] on button "NEXT" at bounding box center [251, 211] width 50 height 12
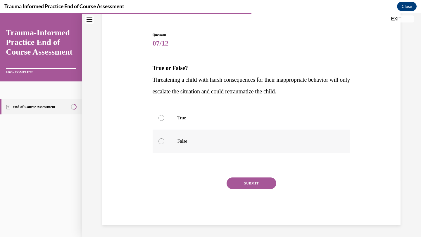
click at [166, 143] on label "False" at bounding box center [252, 141] width 198 height 23
click at [164, 143] on input "False" at bounding box center [161, 142] width 6 height 6
radio input "true"
click at [160, 115] on div at bounding box center [161, 118] width 6 height 6
click at [160, 115] on input "True" at bounding box center [161, 118] width 6 height 6
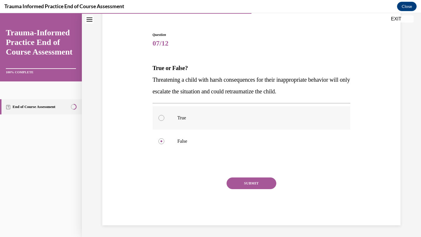
radio input "true"
click at [246, 184] on button "SUBMIT" at bounding box center [251, 184] width 50 height 12
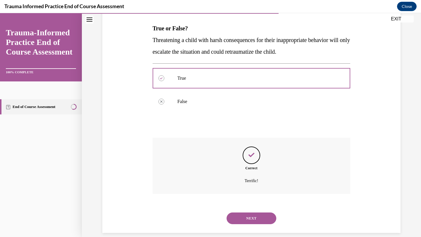
scroll to position [96, 0]
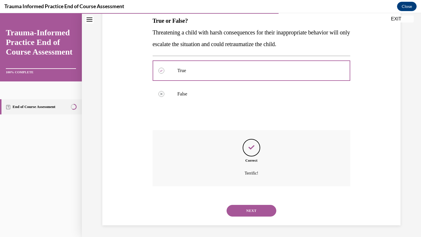
click at [250, 210] on button "NEXT" at bounding box center [251, 211] width 50 height 12
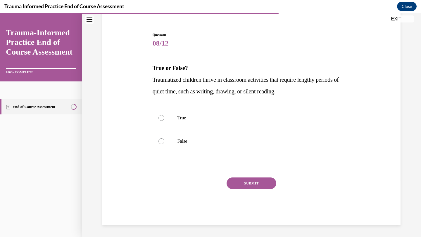
scroll to position [49, 0]
click at [161, 140] on div at bounding box center [161, 142] width 6 height 6
click at [161, 140] on input "False" at bounding box center [161, 142] width 6 height 6
radio input "true"
click at [253, 181] on button "SUBMIT" at bounding box center [251, 184] width 50 height 12
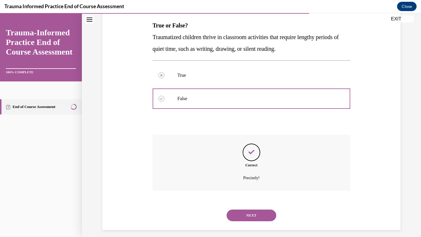
scroll to position [96, 0]
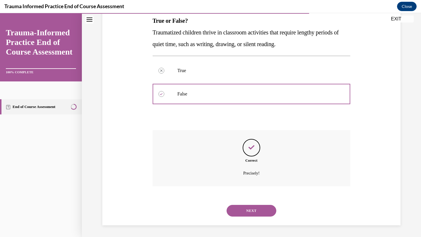
click at [257, 211] on button "NEXT" at bounding box center [251, 211] width 50 height 12
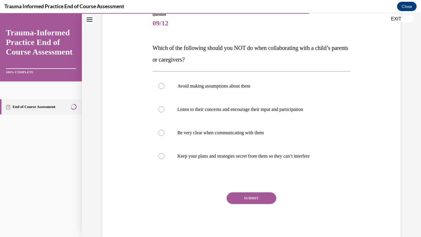
scroll to position [72, 0]
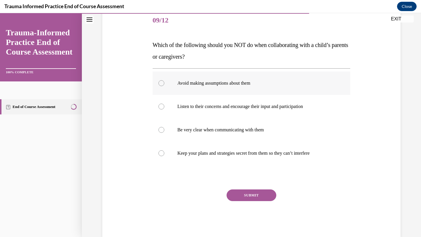
click at [160, 86] on label "Avoid making assumptions about them" at bounding box center [252, 83] width 198 height 23
click at [160, 86] on input "Avoid making assumptions about them" at bounding box center [161, 83] width 6 height 6
radio input "true"
click at [234, 194] on button "SUBMIT" at bounding box center [251, 196] width 50 height 12
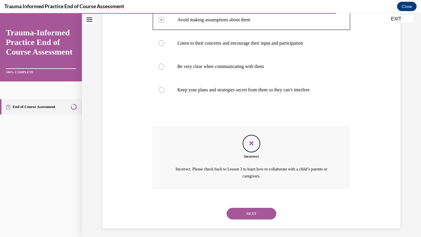
scroll to position [138, 0]
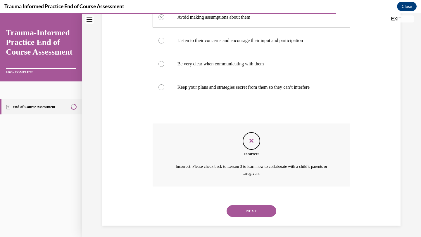
click at [241, 212] on button "NEXT" at bounding box center [251, 211] width 50 height 12
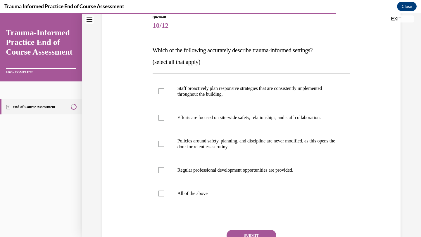
scroll to position [68, 0]
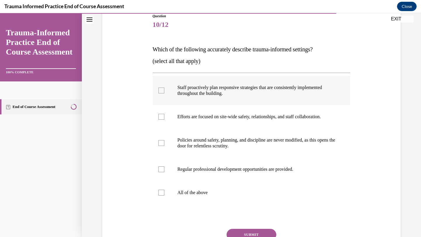
click at [159, 92] on div at bounding box center [161, 91] width 6 height 6
click at [159, 92] on input "Staff proactively plan responsive strategies that are consistently implemented …" at bounding box center [161, 91] width 6 height 6
checkbox input "true"
click at [162, 119] on div at bounding box center [161, 117] width 6 height 6
click at [162, 119] on input "Efforts are focused on site-wide safety, relationships, and staff collaboration." at bounding box center [161, 117] width 6 height 6
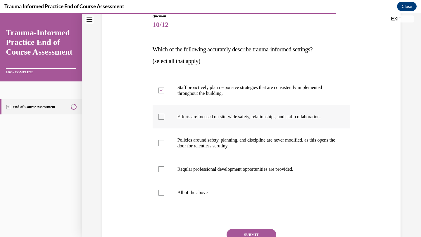
checkbox input "true"
click at [162, 141] on div at bounding box center [161, 143] width 6 height 6
click at [162, 141] on input "Policies around safety, planning, and discipline are never modified, as this op…" at bounding box center [161, 143] width 6 height 6
checkbox input "true"
click at [165, 170] on label "Regular professional development opportunities are provided." at bounding box center [252, 169] width 198 height 23
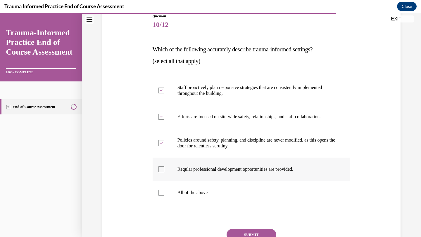
click at [164, 170] on input "Regular professional development opportunities are provided." at bounding box center [161, 170] width 6 height 6
checkbox input "true"
click at [161, 190] on div at bounding box center [161, 193] width 6 height 6
click at [161, 190] on input "All of the above" at bounding box center [161, 193] width 6 height 6
checkbox input "true"
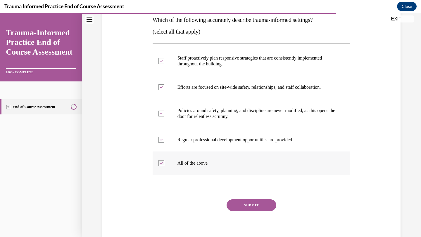
scroll to position [101, 0]
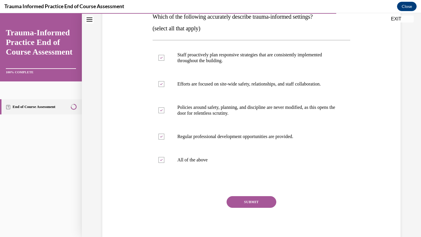
click at [249, 202] on button "SUBMIT" at bounding box center [251, 202] width 50 height 12
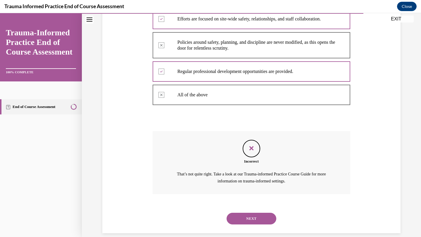
scroll to position [173, 0]
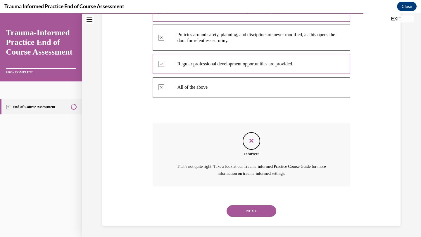
click at [250, 210] on button "NEXT" at bounding box center [251, 211] width 50 height 12
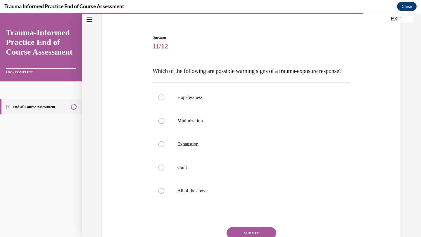
scroll to position [49, 0]
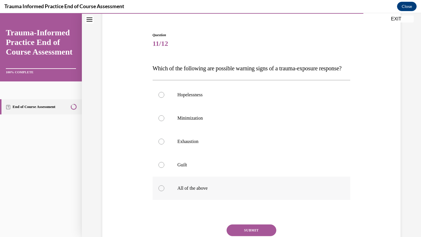
click at [160, 191] on div at bounding box center [161, 189] width 6 height 6
click at [160, 191] on input "All of the above" at bounding box center [161, 189] width 6 height 6
radio input "true"
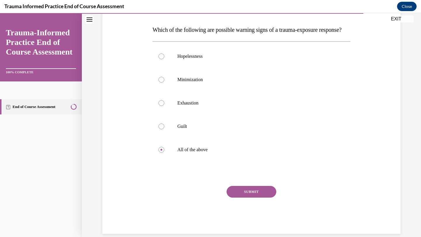
click at [265, 198] on button "SUBMIT" at bounding box center [251, 192] width 50 height 12
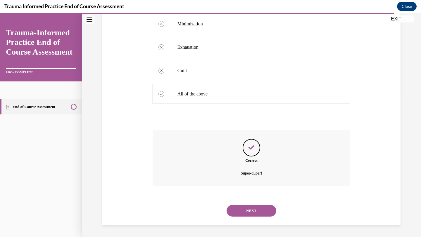
scroll to position [155, 0]
click at [259, 208] on button "NEXT" at bounding box center [251, 211] width 50 height 12
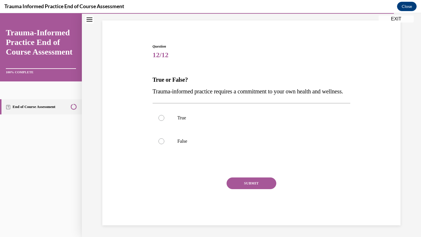
scroll to position [49, 0]
click at [162, 118] on div at bounding box center [161, 118] width 6 height 6
click at [162, 118] on input "True" at bounding box center [161, 118] width 6 height 6
radio input "true"
click at [258, 180] on button "SUBMIT" at bounding box center [251, 184] width 50 height 12
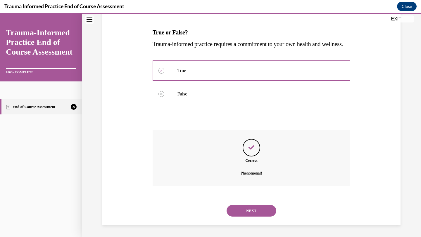
scroll to position [96, 0]
click at [256, 210] on button "NEXT" at bounding box center [251, 211] width 50 height 12
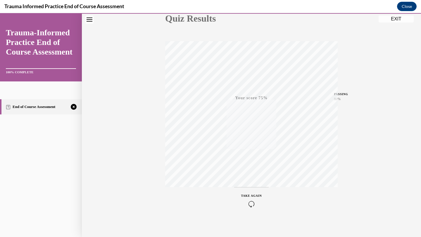
scroll to position [75, 0]
click at [248, 195] on span "TAKE AGAIN" at bounding box center [251, 193] width 21 height 3
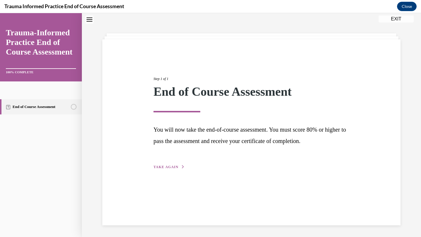
scroll to position [18, 0]
click at [168, 167] on span "TAKE AGAIN" at bounding box center [165, 167] width 25 height 4
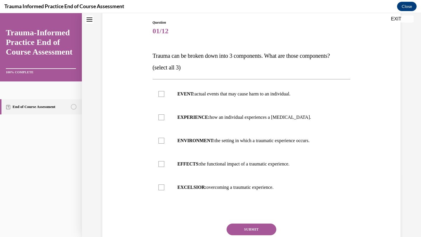
scroll to position [63, 0]
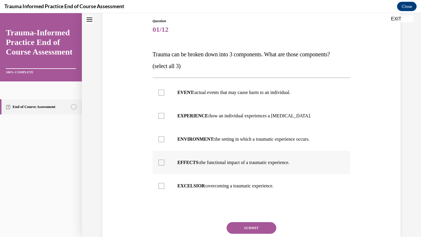
click at [159, 160] on div at bounding box center [161, 163] width 6 height 6
click at [159, 160] on input "EFFECTS: the functional impact of a traumatic experience." at bounding box center [161, 163] width 6 height 6
checkbox input "true"
click at [160, 115] on div at bounding box center [161, 116] width 6 height 6
click at [160, 115] on input "EXPERIENCE: how an individual experiences a stressor." at bounding box center [161, 116] width 6 height 6
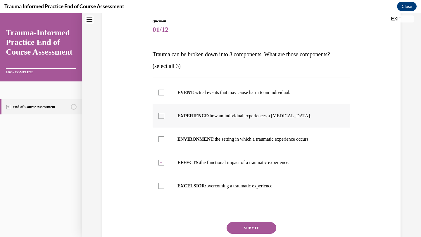
checkbox input "true"
click at [159, 94] on div at bounding box center [161, 93] width 6 height 6
click at [159, 94] on input "EVENT: actual events that may cause harm to an individual." at bounding box center [161, 93] width 6 height 6
checkbox input "true"
click at [266, 228] on button "SUBMIT" at bounding box center [251, 228] width 50 height 12
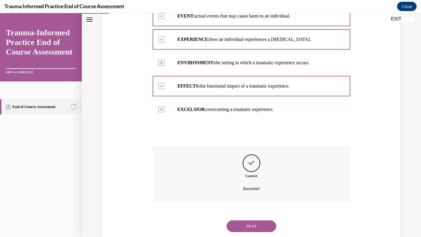
scroll to position [155, 0]
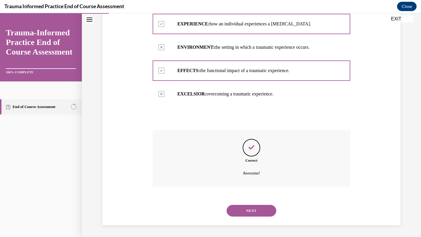
click at [248, 212] on button "NEXT" at bounding box center [251, 211] width 50 height 12
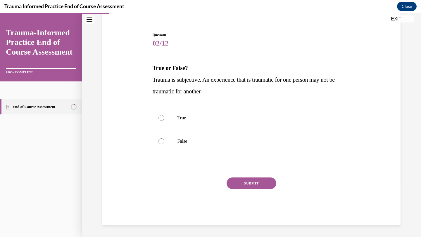
scroll to position [49, 0]
click at [161, 142] on div at bounding box center [161, 142] width 6 height 6
click at [161, 142] on input "False" at bounding box center [161, 142] width 6 height 6
radio input "true"
click at [245, 185] on button "SUBMIT" at bounding box center [251, 184] width 50 height 12
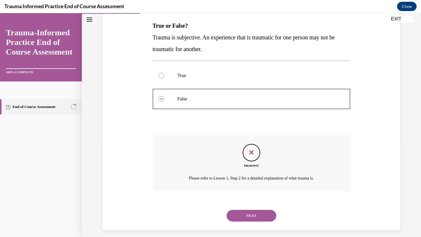
scroll to position [96, 0]
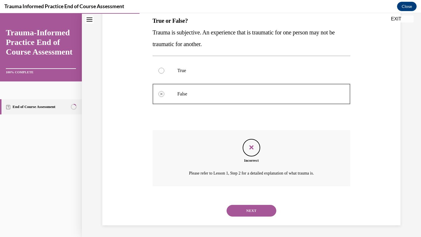
click at [248, 207] on button "NEXT" at bounding box center [251, 211] width 50 height 12
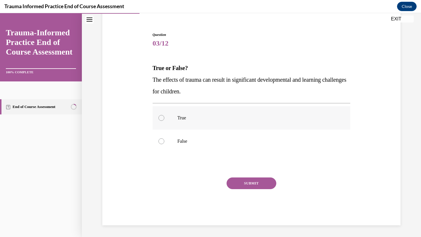
click at [166, 120] on label "True" at bounding box center [252, 117] width 198 height 23
click at [164, 120] on input "True" at bounding box center [161, 118] width 6 height 6
radio input "true"
click at [240, 182] on button "SUBMIT" at bounding box center [251, 184] width 50 height 12
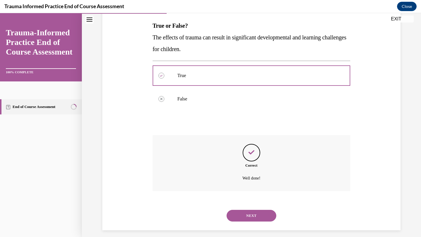
scroll to position [96, 0]
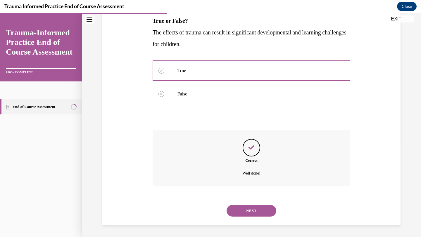
click at [247, 210] on button "NEXT" at bounding box center [251, 211] width 50 height 12
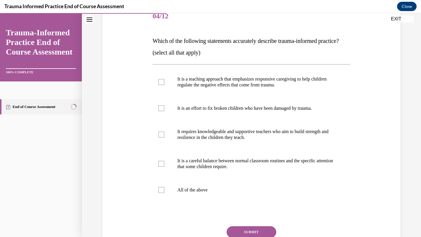
scroll to position [76, 0]
click at [159, 85] on div at bounding box center [161, 82] width 6 height 6
click at [159, 85] on input "It is a teaching approach that emphasizes responsive caregiving to help childre…" at bounding box center [161, 82] width 6 height 6
checkbox input "true"
click at [162, 138] on div at bounding box center [161, 135] width 6 height 6
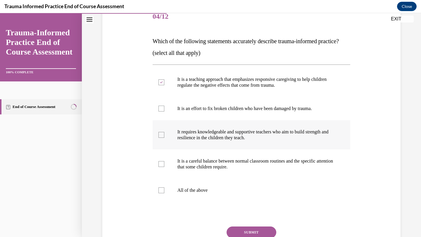
click at [162, 138] on input "It requires knowledgeable and supportive teachers who aim to build strength and…" at bounding box center [161, 135] width 6 height 6
checkbox input "true"
click at [162, 173] on label "It is a careful balance between normal classroom routines and the specific atte…" at bounding box center [252, 164] width 198 height 29
click at [162, 167] on input "It is a careful balance between normal classroom routines and the specific atte…" at bounding box center [161, 164] width 6 height 6
checkbox input "true"
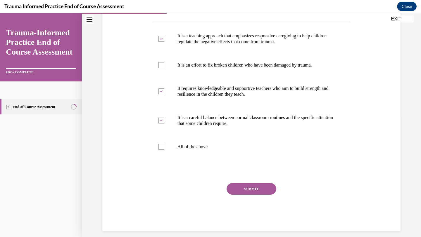
click at [262, 195] on button "SUBMIT" at bounding box center [251, 189] width 50 height 12
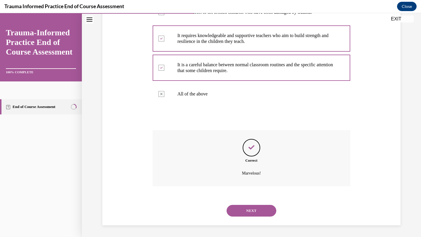
scroll to position [184, 0]
click at [260, 208] on button "NEXT" at bounding box center [251, 211] width 50 height 12
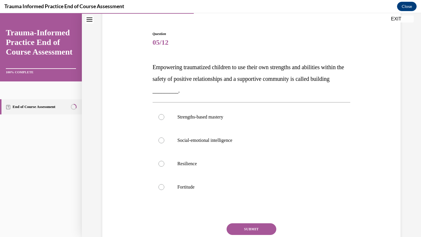
scroll to position [51, 0]
click at [160, 165] on div at bounding box center [161, 163] width 6 height 6
click at [160, 165] on input "Resilience" at bounding box center [161, 163] width 6 height 6
radio input "true"
click at [237, 228] on button "SUBMIT" at bounding box center [251, 229] width 50 height 12
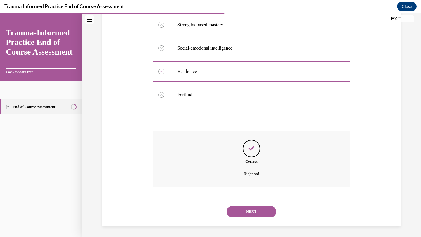
scroll to position [143, 0]
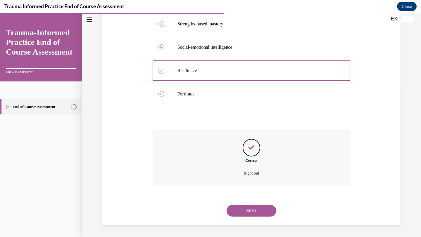
click at [246, 215] on button "NEXT" at bounding box center [251, 211] width 50 height 12
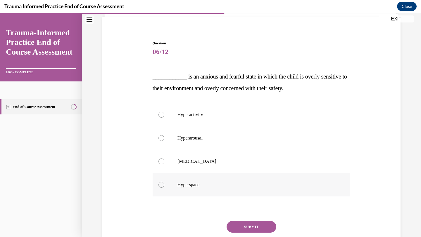
scroll to position [43, 0]
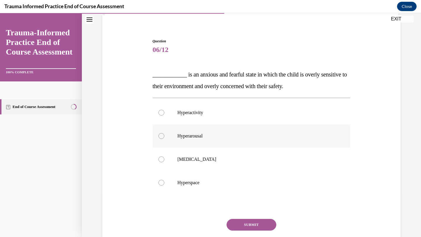
click at [158, 138] on label "Hyperarousal" at bounding box center [252, 135] width 198 height 23
click at [158, 138] on input "Hyperarousal" at bounding box center [161, 136] width 6 height 6
radio input "true"
click at [242, 222] on button "SUBMIT" at bounding box center [251, 225] width 50 height 12
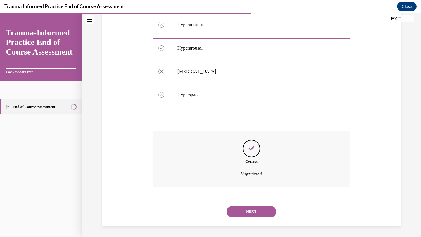
scroll to position [132, 0]
click at [254, 210] on button "NEXT" at bounding box center [251, 211] width 50 height 12
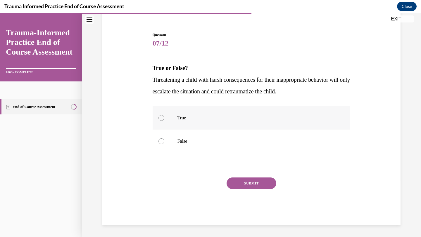
click at [162, 119] on div at bounding box center [161, 118] width 6 height 6
click at [162, 119] on input "True" at bounding box center [161, 118] width 6 height 6
radio input "true"
click at [243, 181] on button "SUBMIT" at bounding box center [251, 184] width 50 height 12
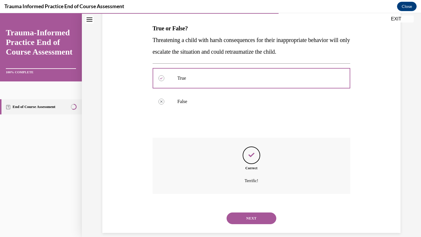
scroll to position [96, 0]
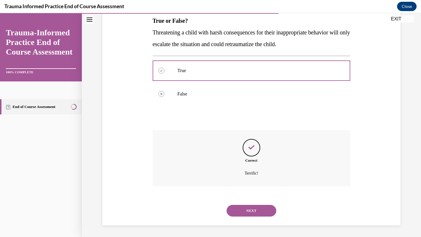
click at [253, 208] on button "NEXT" at bounding box center [251, 211] width 50 height 12
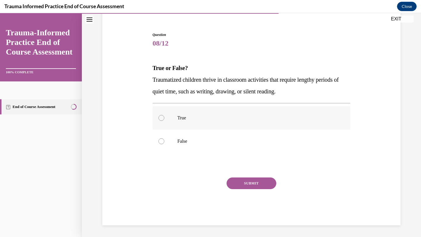
click at [162, 120] on div at bounding box center [161, 118] width 6 height 6
click at [162, 120] on input "True" at bounding box center [161, 118] width 6 height 6
radio input "true"
click at [245, 179] on button "SUBMIT" at bounding box center [251, 184] width 50 height 12
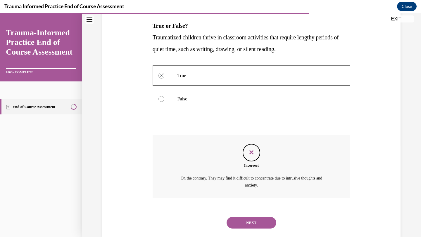
scroll to position [103, 0]
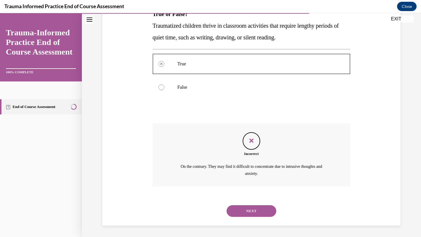
click at [253, 209] on button "NEXT" at bounding box center [251, 211] width 50 height 12
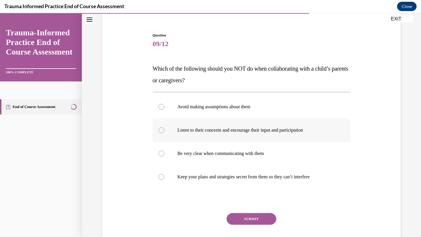
scroll to position [49, 0]
click at [160, 108] on div at bounding box center [161, 107] width 6 height 6
click at [160, 108] on input "Avoid making assumptions about them" at bounding box center [161, 107] width 6 height 6
radio input "true"
click at [162, 176] on div at bounding box center [161, 177] width 6 height 6
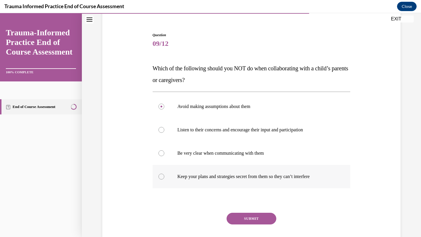
click at [162, 176] on input "Keep your plans and strategies secret from them so they can’t interfere" at bounding box center [161, 177] width 6 height 6
radio input "true"
click at [257, 217] on button "SUBMIT" at bounding box center [251, 219] width 50 height 12
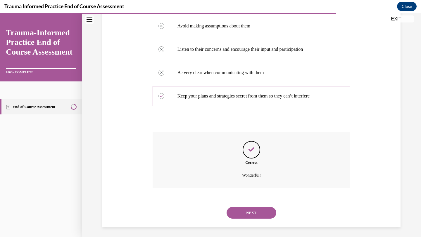
scroll to position [132, 0]
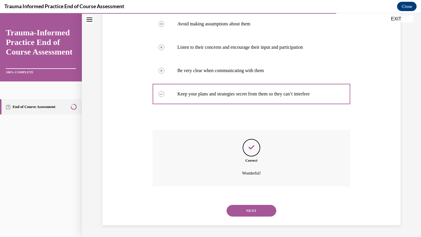
click at [256, 213] on button "NEXT" at bounding box center [251, 211] width 50 height 12
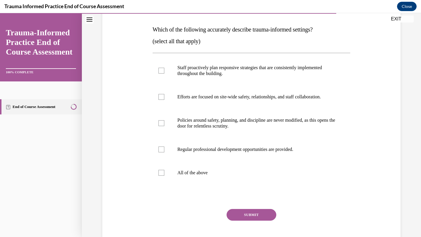
scroll to position [89, 0]
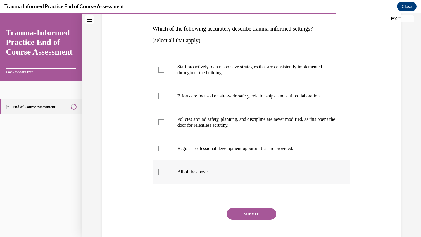
click at [162, 174] on div at bounding box center [161, 172] width 6 height 6
click at [162, 174] on input "All of the above" at bounding box center [161, 172] width 6 height 6
checkbox input "true"
click at [253, 212] on button "SUBMIT" at bounding box center [251, 214] width 50 height 12
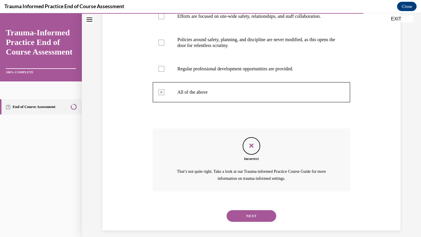
scroll to position [173, 0]
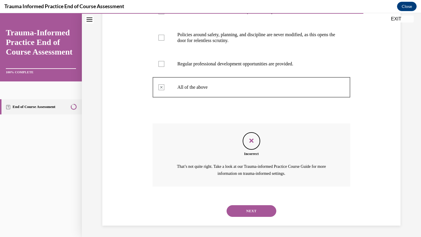
click at [252, 210] on button "NEXT" at bounding box center [251, 211] width 50 height 12
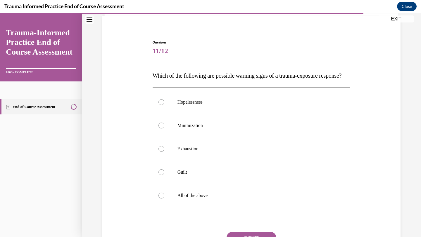
scroll to position [46, 0]
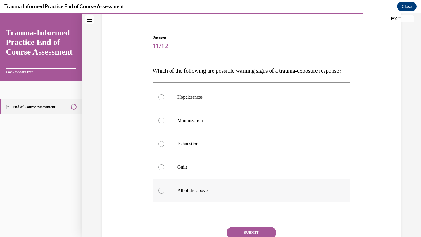
click at [162, 194] on div at bounding box center [161, 191] width 6 height 6
click at [162, 194] on input "All of the above" at bounding box center [161, 191] width 6 height 6
radio input "true"
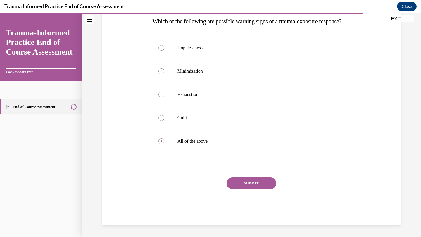
click at [267, 183] on button "SUBMIT" at bounding box center [251, 184] width 50 height 12
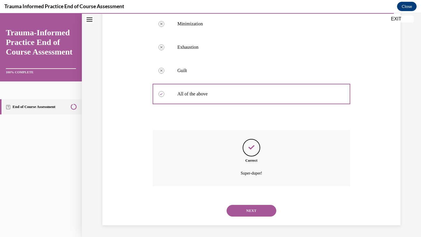
scroll to position [155, 0]
click at [257, 209] on button "NEXT" at bounding box center [251, 211] width 50 height 12
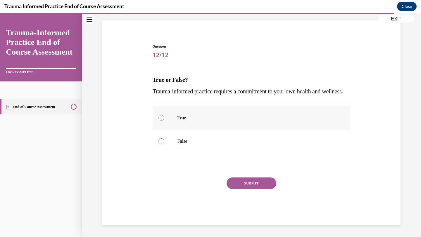
click at [161, 118] on div at bounding box center [161, 118] width 6 height 6
click at [161, 118] on input "True" at bounding box center [161, 118] width 6 height 6
radio input "true"
click at [235, 181] on button "SUBMIT" at bounding box center [251, 184] width 50 height 12
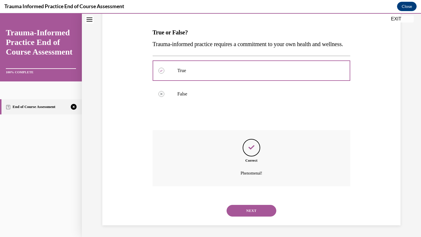
scroll to position [96, 0]
click at [244, 211] on button "NEXT" at bounding box center [251, 211] width 50 height 12
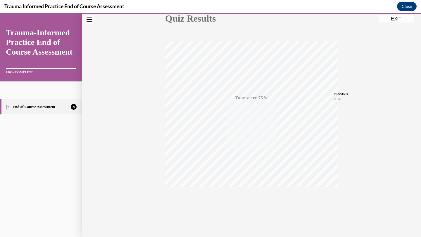
scroll to position [75, 0]
click at [250, 193] on span "TAKE AGAIN" at bounding box center [251, 193] width 21 height 3
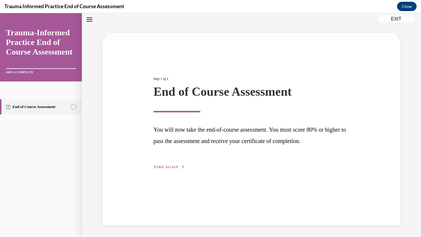
click at [171, 168] on span "TAKE AGAIN" at bounding box center [165, 167] width 25 height 4
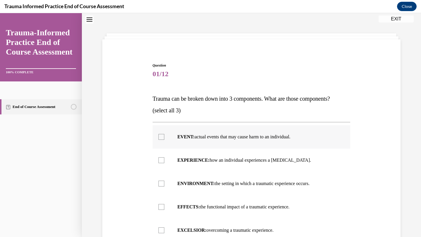
click at [162, 135] on div at bounding box center [161, 137] width 6 height 6
click at [162, 135] on input "EVENT: actual events that may cause harm to an individual." at bounding box center [161, 137] width 6 height 6
checkbox input "true"
click at [161, 164] on label "EXPERIENCE: how an individual experiences a stressor." at bounding box center [252, 160] width 198 height 23
click at [161, 163] on input "EXPERIENCE: how an individual experiences a stressor." at bounding box center [161, 161] width 6 height 6
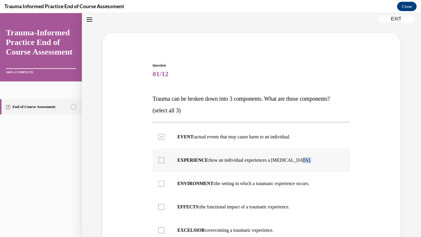
click at [161, 164] on label "EXPERIENCE: how an individual experiences a stressor." at bounding box center [252, 160] width 198 height 23
click at [161, 163] on input "EXPERIENCE: how an individual experiences a stressor." at bounding box center [161, 161] width 6 height 6
click at [161, 164] on label "EXPERIENCE: how an individual experiences a stressor." at bounding box center [252, 160] width 198 height 23
click at [161, 163] on input "EXPERIENCE: how an individual experiences a stressor." at bounding box center [161, 161] width 6 height 6
checkbox input "true"
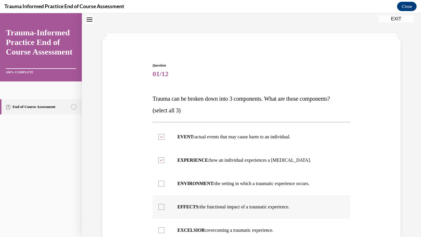
click at [162, 206] on div at bounding box center [161, 207] width 6 height 6
click at [162, 206] on input "EFFECTS: the functional impact of a traumatic experience." at bounding box center [161, 207] width 6 height 6
checkbox input "true"
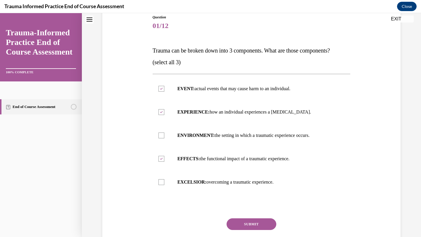
scroll to position [67, 0]
click at [245, 225] on button "SUBMIT" at bounding box center [251, 224] width 50 height 12
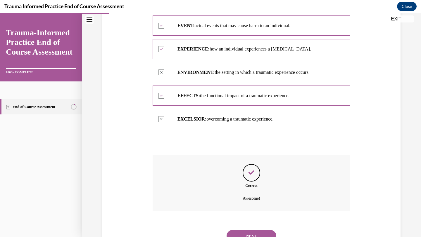
scroll to position [155, 0]
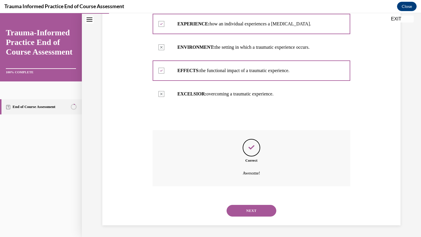
click at [246, 213] on button "NEXT" at bounding box center [251, 211] width 50 height 12
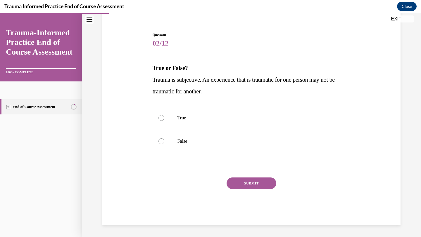
scroll to position [49, 0]
click at [160, 117] on div at bounding box center [161, 118] width 6 height 6
click at [160, 117] on input "True" at bounding box center [161, 118] width 6 height 6
radio input "true"
click at [236, 180] on button "SUBMIT" at bounding box center [251, 184] width 50 height 12
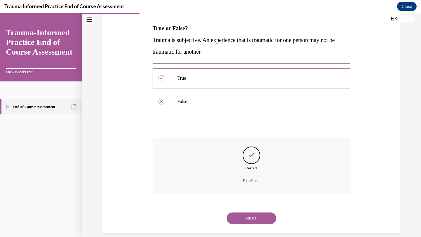
scroll to position [96, 0]
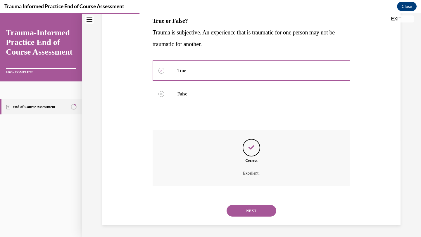
click at [245, 207] on button "NEXT" at bounding box center [251, 211] width 50 height 12
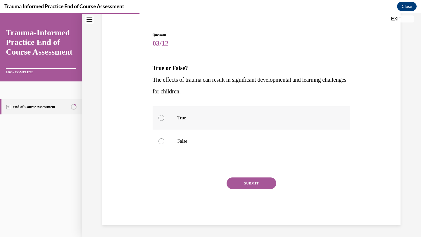
click at [160, 119] on div at bounding box center [161, 118] width 6 height 6
click at [160, 119] on input "True" at bounding box center [161, 118] width 6 height 6
radio input "true"
click at [253, 181] on button "SUBMIT" at bounding box center [251, 184] width 50 height 12
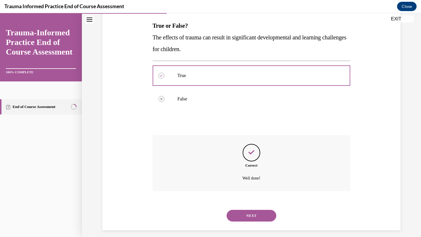
scroll to position [96, 0]
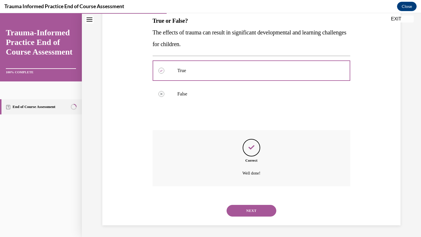
click at [251, 208] on button "NEXT" at bounding box center [251, 211] width 50 height 12
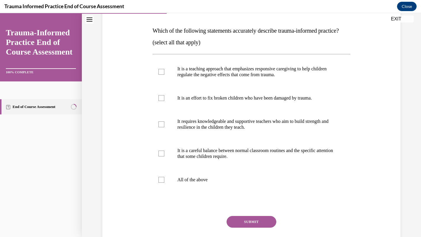
scroll to position [88, 0]
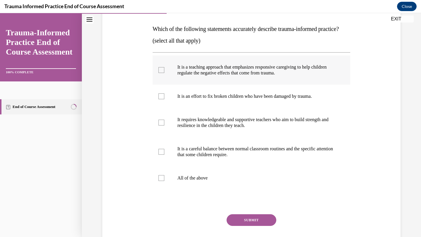
click at [160, 73] on div at bounding box center [161, 70] width 6 height 6
click at [160, 73] on input "It is a teaching approach that emphasizes responsive caregiving to help childre…" at bounding box center [161, 70] width 6 height 6
checkbox input "true"
click at [163, 126] on div at bounding box center [161, 123] width 6 height 6
click at [163, 126] on input "It requires knowledgeable and supportive teachers who aim to build strength and…" at bounding box center [161, 123] width 6 height 6
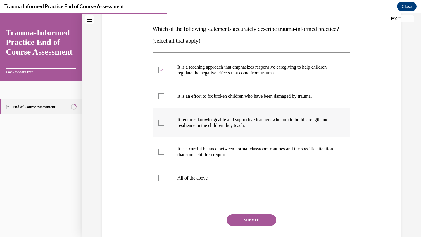
checkbox input "true"
click at [163, 155] on div at bounding box center [161, 152] width 6 height 6
click at [163, 155] on input "It is a careful balance between normal classroom routines and the specific atte…" at bounding box center [161, 152] width 6 height 6
checkbox input "true"
click at [262, 226] on button "SUBMIT" at bounding box center [251, 221] width 50 height 12
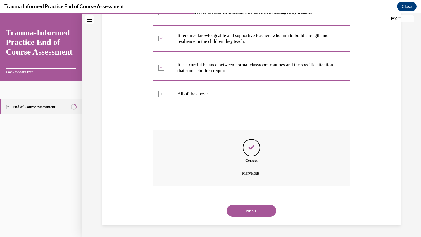
scroll to position [184, 0]
click at [256, 211] on button "NEXT" at bounding box center [251, 211] width 50 height 12
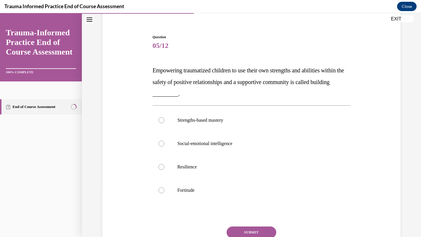
scroll to position [57, 0]
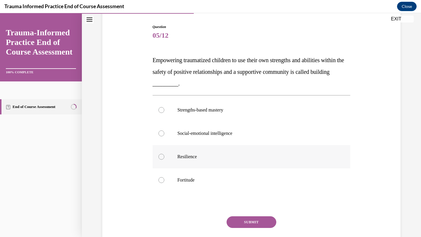
click at [161, 158] on div at bounding box center [161, 157] width 6 height 6
click at [161, 158] on input "Resilience" at bounding box center [161, 157] width 6 height 6
radio input "true"
click at [241, 222] on button "SUBMIT" at bounding box center [251, 223] width 50 height 12
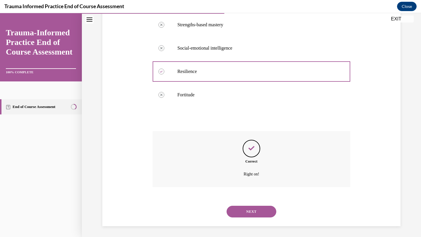
scroll to position [143, 0]
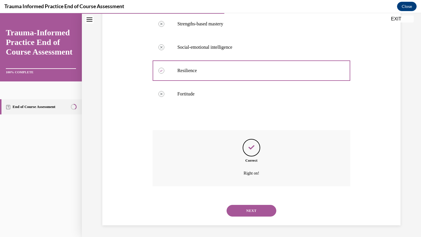
click at [246, 213] on button "NEXT" at bounding box center [251, 211] width 50 height 12
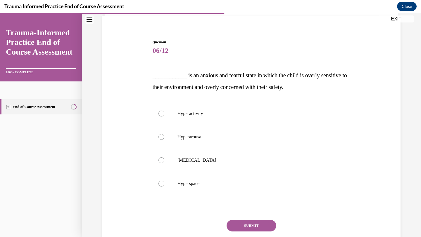
scroll to position [46, 0]
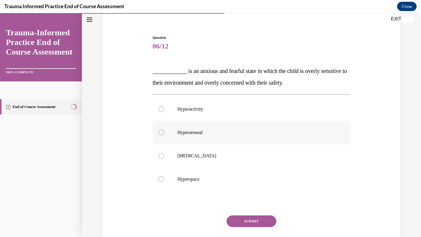
click at [163, 133] on div at bounding box center [161, 133] width 6 height 6
click at [163, 133] on input "Hyperarousal" at bounding box center [161, 133] width 6 height 6
radio input "true"
click at [257, 221] on button "SUBMIT" at bounding box center [251, 222] width 50 height 12
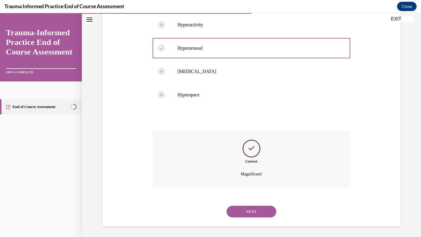
scroll to position [132, 0]
click at [255, 210] on button "NEXT" at bounding box center [251, 211] width 50 height 12
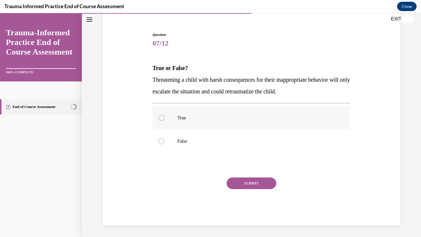
click at [161, 117] on div at bounding box center [161, 118] width 6 height 6
click at [161, 117] on input "True" at bounding box center [161, 118] width 6 height 6
radio input "true"
click at [249, 182] on button "SUBMIT" at bounding box center [251, 184] width 50 height 12
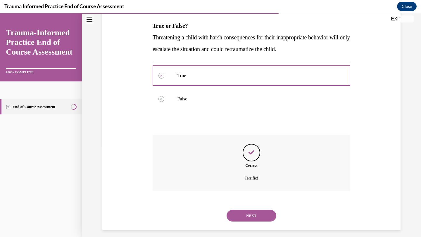
scroll to position [96, 0]
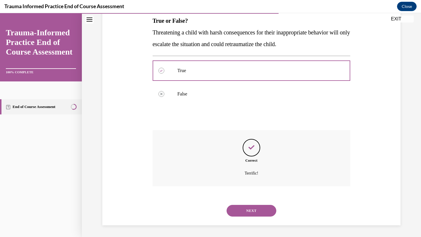
click at [256, 209] on button "NEXT" at bounding box center [251, 211] width 50 height 12
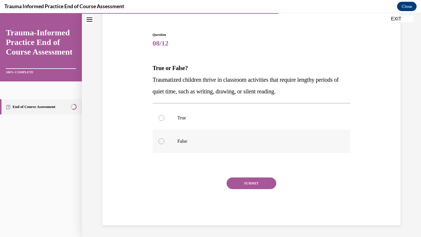
click at [161, 142] on div at bounding box center [161, 142] width 6 height 6
click at [161, 142] on input "False" at bounding box center [161, 142] width 6 height 6
radio input "true"
click at [162, 119] on div at bounding box center [161, 118] width 6 height 6
click at [162, 119] on input "True" at bounding box center [161, 118] width 6 height 6
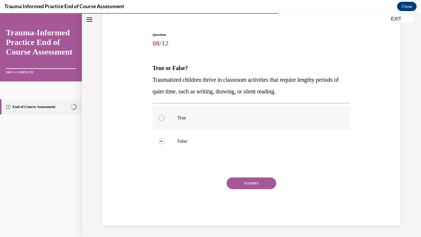
radio input "true"
click at [249, 184] on button "SUBMIT" at bounding box center [251, 184] width 50 height 12
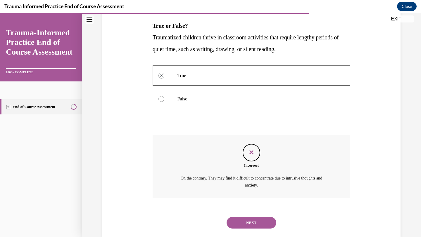
scroll to position [103, 0]
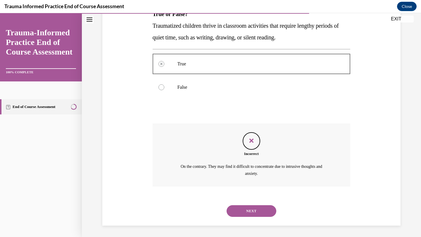
click at [252, 209] on button "NEXT" at bounding box center [251, 211] width 50 height 12
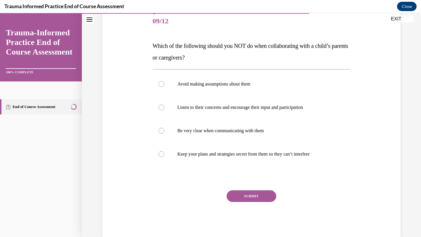
scroll to position [74, 0]
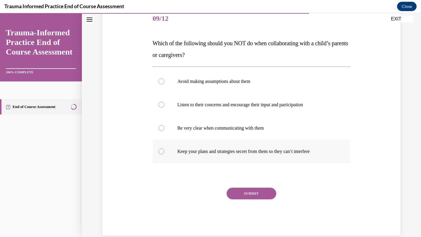
click at [160, 156] on label "Keep your plans and strategies secret from them so they can’t interfere" at bounding box center [252, 151] width 198 height 23
click at [160, 155] on input "Keep your plans and strategies secret from them so they can’t interfere" at bounding box center [161, 152] width 6 height 6
radio input "true"
click at [244, 194] on button "SUBMIT" at bounding box center [251, 194] width 50 height 12
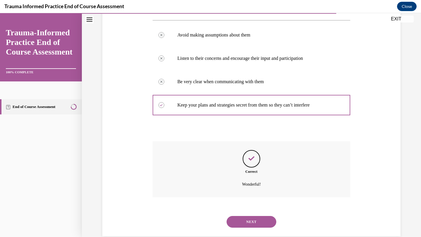
scroll to position [132, 0]
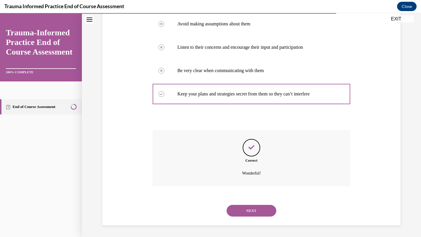
click at [249, 208] on button "NEXT" at bounding box center [251, 211] width 50 height 12
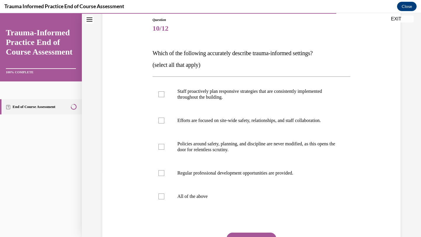
scroll to position [64, 0]
click at [158, 89] on label "Staff proactively plan responsive strategies that are consistently implemented …" at bounding box center [252, 93] width 198 height 29
click at [158, 91] on input "Staff proactively plan responsive strategies that are consistently implemented …" at bounding box center [161, 94] width 6 height 6
checkbox input "true"
click at [159, 122] on div at bounding box center [161, 120] width 6 height 6
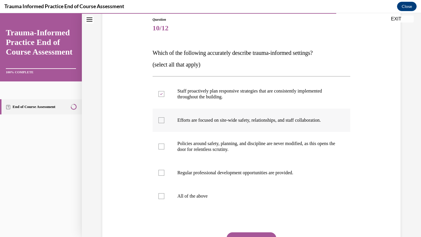
click at [159, 122] on input "Efforts are focused on site-wide safety, relationships, and staff collaboration." at bounding box center [161, 120] width 6 height 6
checkbox input "true"
click at [160, 147] on div at bounding box center [161, 147] width 6 height 6
click at [160, 147] on input "Policies around safety, planning, and discipline are never modified, as this op…" at bounding box center [161, 147] width 6 height 6
checkbox input "true"
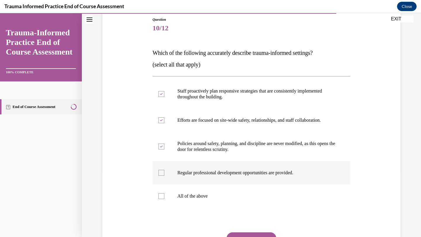
click at [161, 169] on label "Regular professional development opportunities are provided." at bounding box center [252, 172] width 198 height 23
click at [161, 170] on input "Regular professional development opportunities are provided." at bounding box center [161, 173] width 6 height 6
click at [161, 172] on icon at bounding box center [161, 173] width 3 height 2
click at [161, 172] on input "Regular professional development opportunities are provided." at bounding box center [161, 173] width 6 height 6
checkbox input "false"
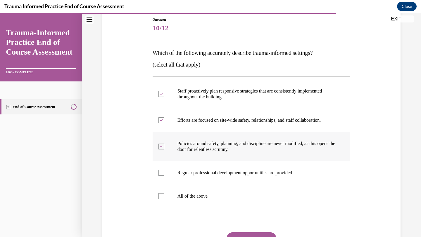
click at [161, 149] on div at bounding box center [161, 147] width 6 height 6
click at [161, 149] on input "Policies around safety, planning, and discipline are never modified, as this op…" at bounding box center [161, 147] width 6 height 6
checkbox input "false"
click at [162, 115] on label "Efforts are focused on site-wide safety, relationships, and staff collaboration." at bounding box center [252, 120] width 198 height 23
click at [162, 117] on input "Efforts are focused on site-wide safety, relationships, and staff collaboration." at bounding box center [161, 120] width 6 height 6
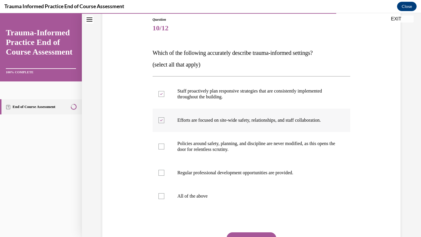
checkbox input "false"
click at [161, 96] on div at bounding box center [161, 94] width 6 height 6
click at [161, 96] on input "Staff proactively plan responsive strategies that are consistently implemented …" at bounding box center [161, 94] width 6 height 6
checkbox input "false"
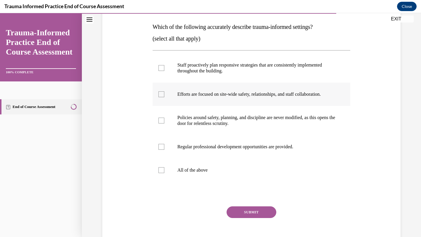
scroll to position [95, 0]
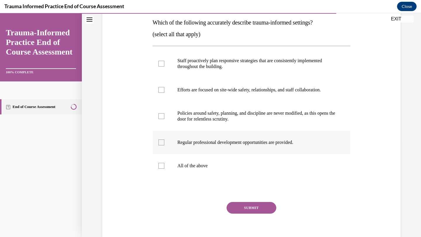
click at [160, 145] on div at bounding box center [161, 143] width 6 height 6
click at [160, 145] on input "Regular professional development opportunities are provided." at bounding box center [161, 143] width 6 height 6
checkbox input "true"
click at [161, 90] on div at bounding box center [161, 90] width 6 height 6
click at [161, 90] on input "Efforts are focused on site-wide safety, relationships, and staff collaboration." at bounding box center [161, 90] width 6 height 6
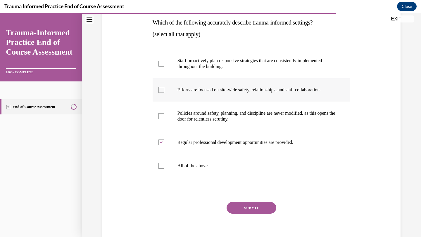
checkbox input "true"
click at [163, 64] on div at bounding box center [161, 64] width 6 height 6
click at [163, 64] on input "Staff proactively plan responsive strategies that are consistently implemented …" at bounding box center [161, 64] width 6 height 6
checkbox input "true"
click at [246, 210] on button "SUBMIT" at bounding box center [251, 208] width 50 height 12
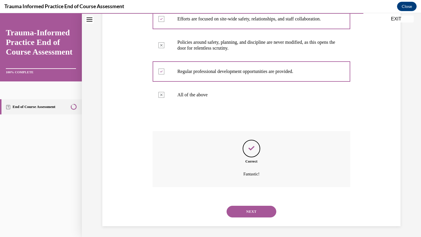
scroll to position [167, 0]
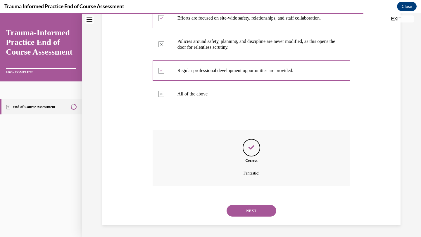
click at [247, 212] on button "NEXT" at bounding box center [251, 211] width 50 height 12
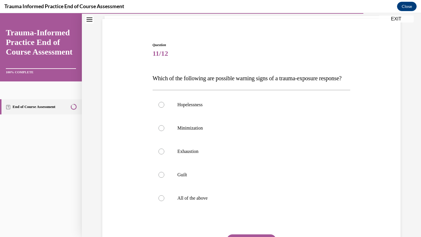
scroll to position [43, 0]
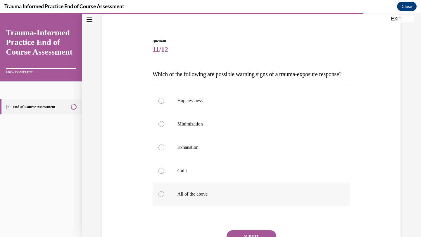
click at [160, 197] on div at bounding box center [161, 194] width 6 height 6
click at [160, 197] on input "All of the above" at bounding box center [161, 194] width 6 height 6
radio input "true"
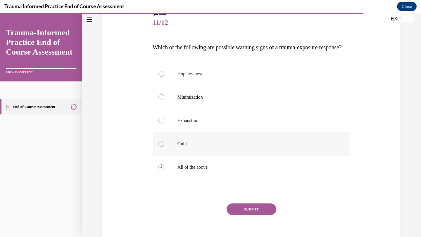
scroll to position [79, 0]
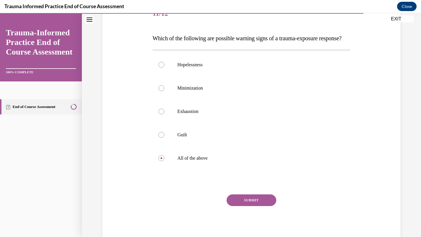
click at [260, 206] on button "SUBMIT" at bounding box center [251, 201] width 50 height 12
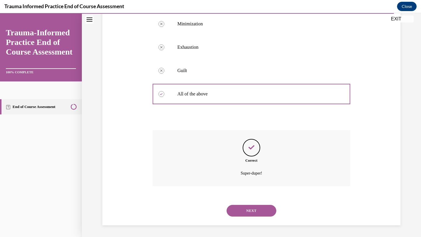
scroll to position [155, 0]
click at [255, 209] on button "NEXT" at bounding box center [251, 211] width 50 height 12
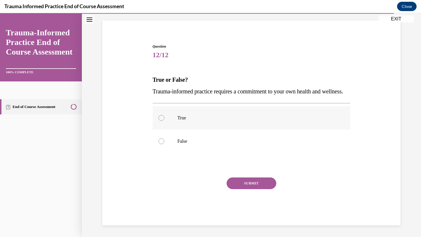
click at [161, 120] on div at bounding box center [161, 118] width 6 height 6
click at [161, 120] on input "True" at bounding box center [161, 118] width 6 height 6
radio input "true"
click at [244, 182] on button "SUBMIT" at bounding box center [251, 184] width 50 height 12
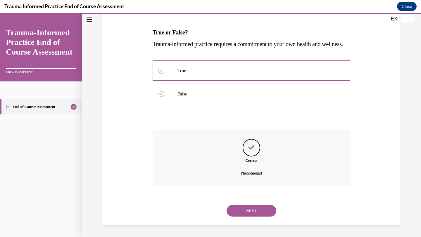
scroll to position [96, 0]
click at [250, 210] on button "NEXT" at bounding box center [251, 211] width 50 height 12
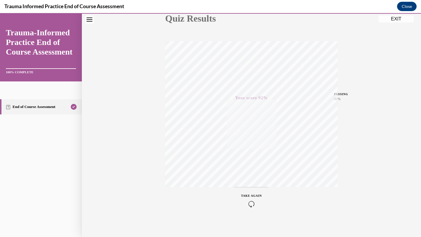
scroll to position [75, 0]
click at [392, 19] on button "EXIT" at bounding box center [395, 18] width 35 height 7
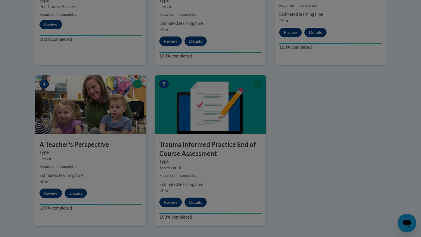
scroll to position [243, 0]
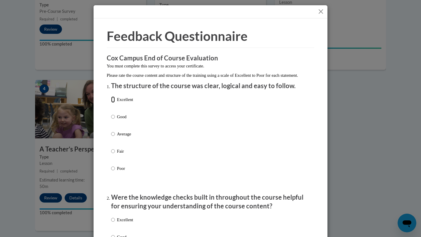
click at [114, 103] on input "Excellent" at bounding box center [113, 99] width 4 height 6
radio input "true"
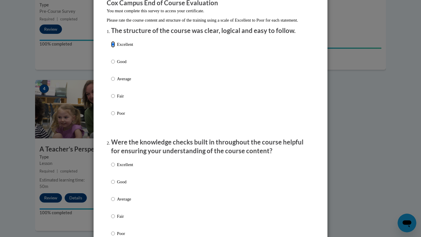
scroll to position [66, 0]
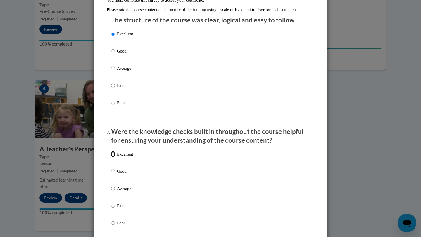
click at [113, 158] on input "Excellent" at bounding box center [113, 154] width 4 height 6
radio input "true"
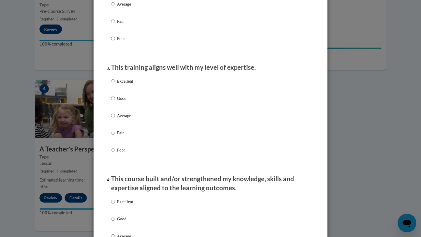
scroll to position [276, 0]
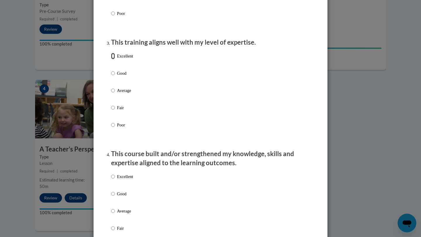
click at [113, 59] on input "Excellent" at bounding box center [113, 56] width 4 height 6
radio input "true"
click at [114, 180] on input "Excellent" at bounding box center [113, 177] width 4 height 6
radio input "true"
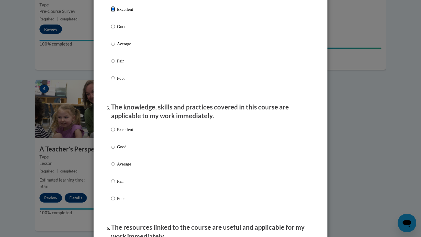
scroll to position [465, 0]
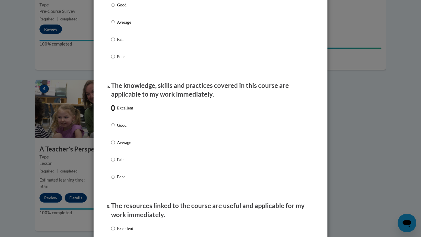
click at [114, 111] on input "Excellent" at bounding box center [113, 108] width 4 height 6
radio input "true"
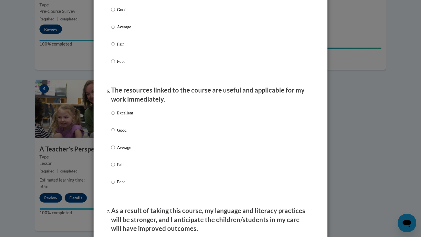
scroll to position [586, 0]
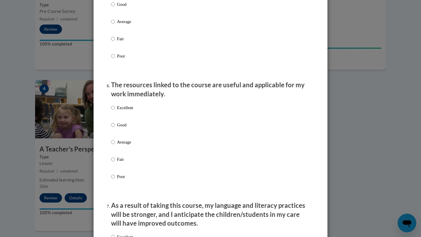
click at [110, 113] on ol "The structure of the course was clear, logical and easy to follow. Excellent Go…" at bounding box center [210, 51] width 207 height 1111
click at [110, 114] on ol "The structure of the course was clear, logical and easy to follow. Excellent Go…" at bounding box center [210, 51] width 207 height 1111
click at [114, 111] on input "Excellent" at bounding box center [113, 108] width 4 height 6
radio input "true"
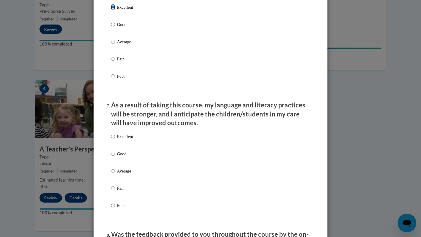
scroll to position [690, 0]
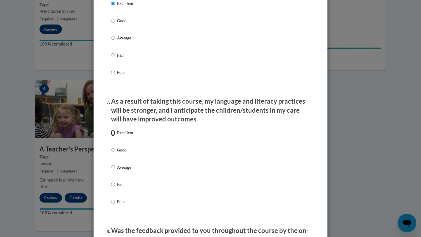
click at [112, 136] on input "Excellent" at bounding box center [113, 133] width 4 height 6
radio input "true"
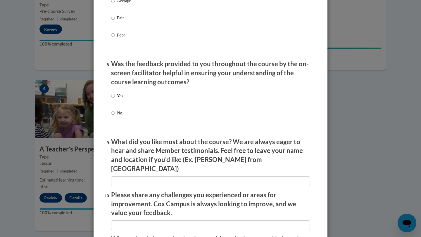
scroll to position [858, 0]
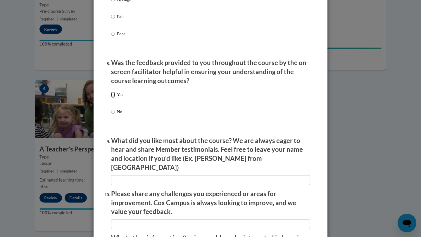
click at [111, 98] on input "Yes" at bounding box center [113, 94] width 4 height 6
radio input "true"
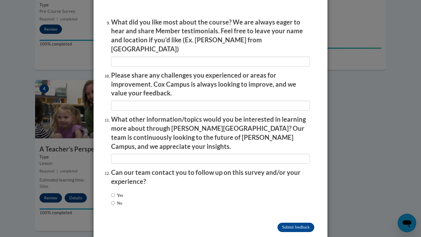
scroll to position [978, 0]
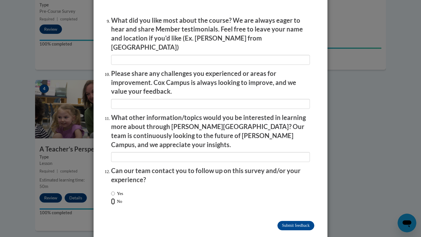
click at [113, 198] on input "No" at bounding box center [113, 201] width 4 height 6
radio input "true"
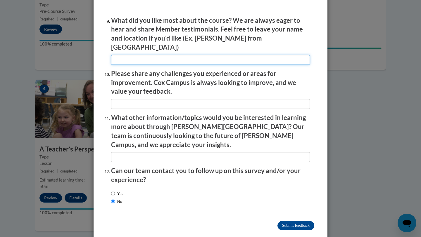
click at [147, 55] on input "textbox" at bounding box center [210, 60] width 199 height 10
type input "none"
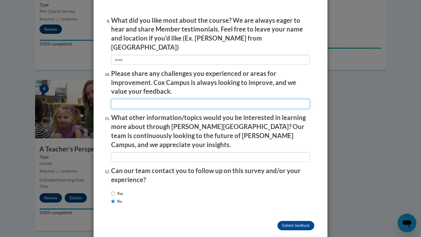
click at [147, 99] on input "textbox" at bounding box center [210, 104] width 199 height 10
type input "none"
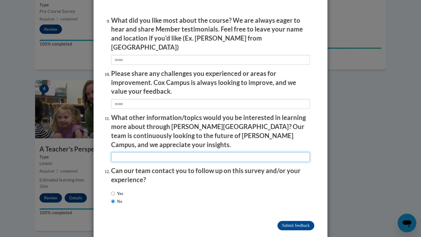
click at [155, 152] on input "textbox" at bounding box center [210, 157] width 199 height 10
type input "none"
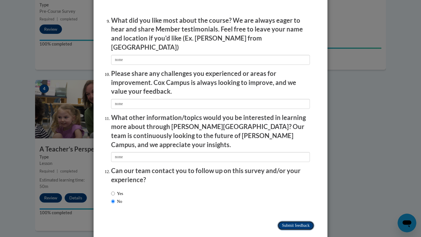
click at [279, 221] on input "Submit feedback" at bounding box center [295, 225] width 37 height 9
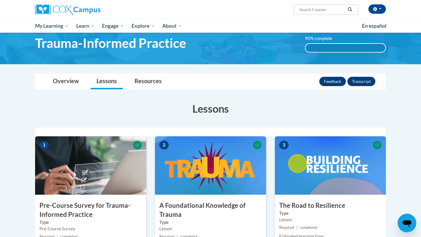
scroll to position [25, 0]
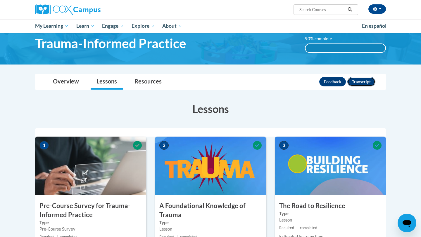
click at [361, 82] on button "Transcript" at bounding box center [361, 81] width 28 height 9
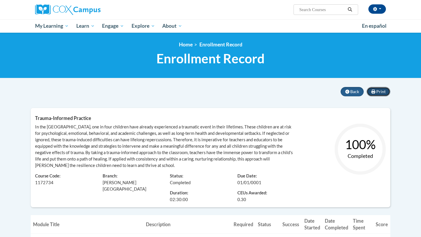
click at [380, 92] on span "Print" at bounding box center [380, 91] width 9 height 5
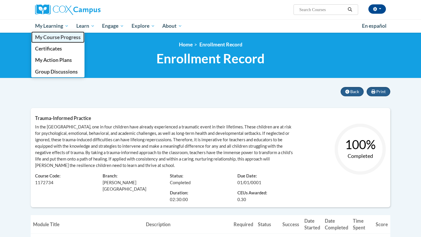
click at [62, 39] on span "My Course Progress" at bounding box center [58, 37] width 46 height 6
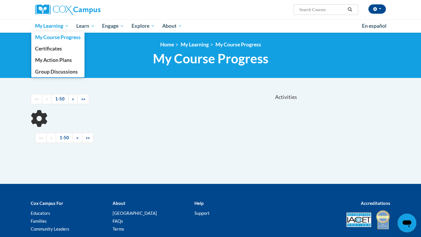
click at [53, 28] on span "My Learning" at bounding box center [52, 26] width 34 height 7
click at [55, 51] on span "Certificates" at bounding box center [48, 49] width 27 height 6
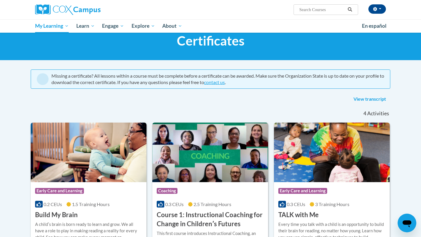
scroll to position [19, 0]
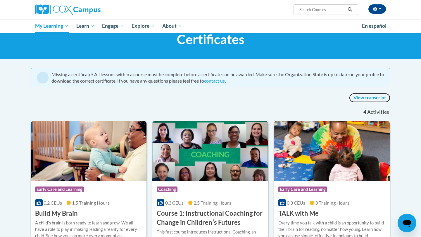
click at [361, 97] on link "View transcript" at bounding box center [369, 97] width 41 height 9
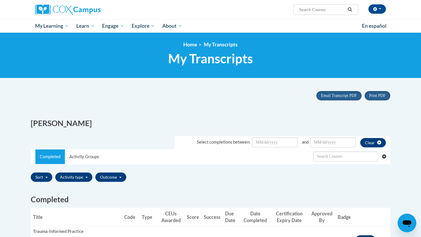
click at [219, 49] on div "<en>Home</en><fr>Accueil</fr><de>Zuhause</de><it>Casa</it><es>Casa</es><pt>Casa…" at bounding box center [210, 55] width 368 height 28
